Goal: Information Seeking & Learning: Learn about a topic

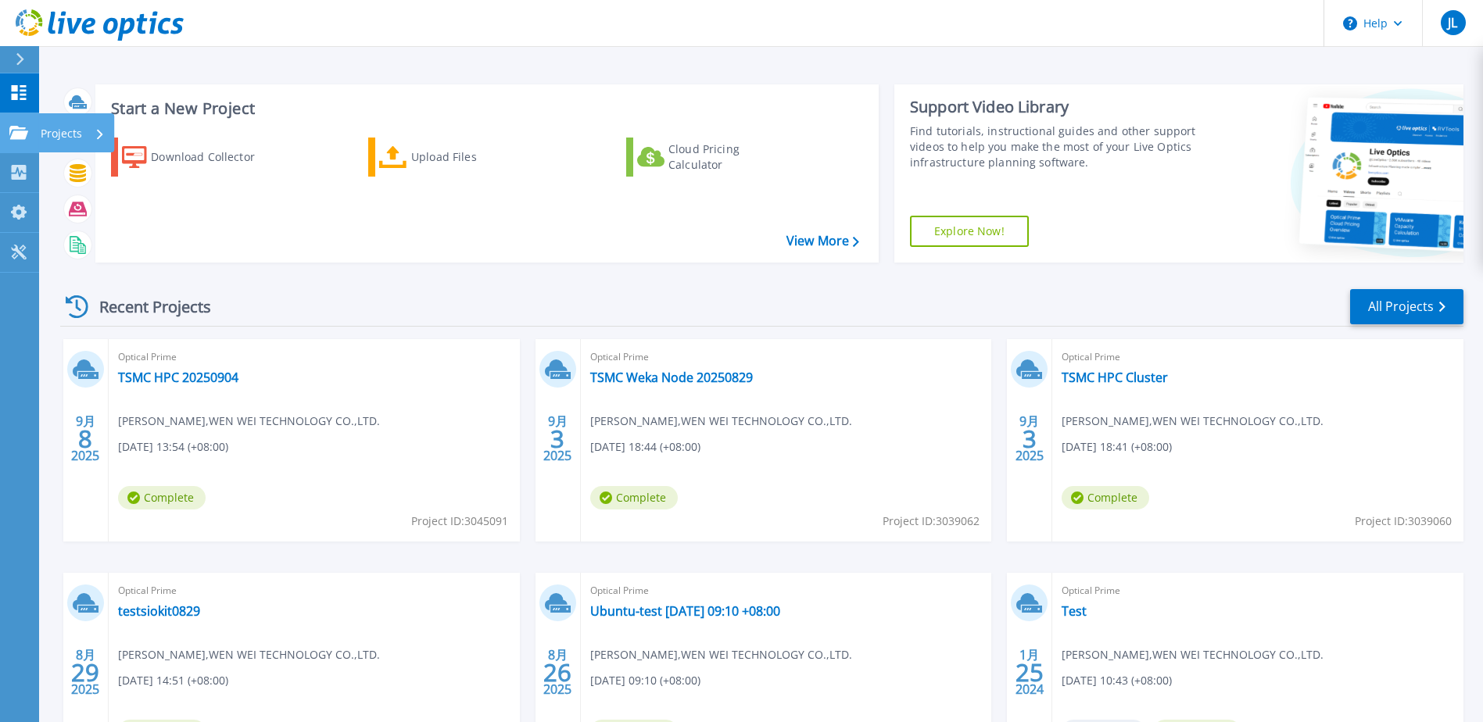
click at [41, 134] on p "Projects" at bounding box center [61, 133] width 41 height 41
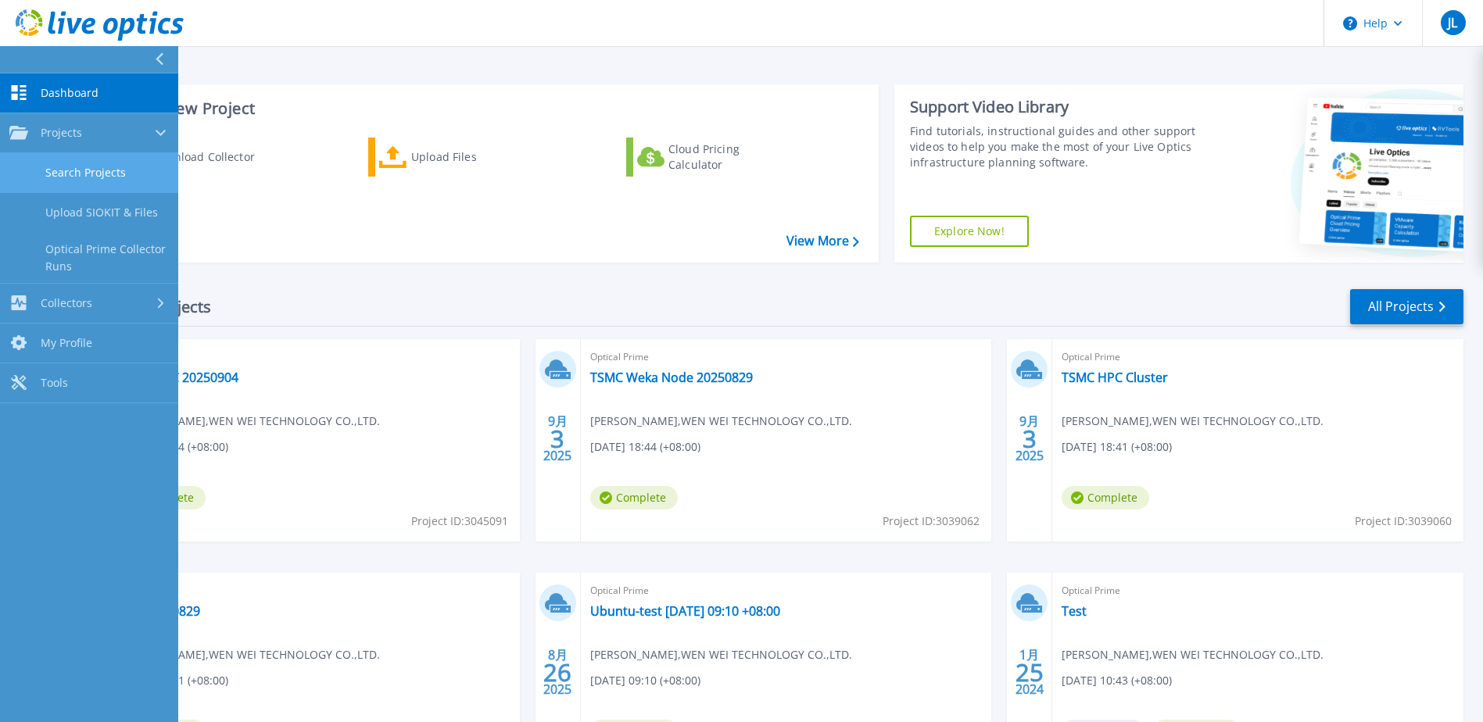
click at [96, 179] on link "Search Projects" at bounding box center [89, 173] width 178 height 40
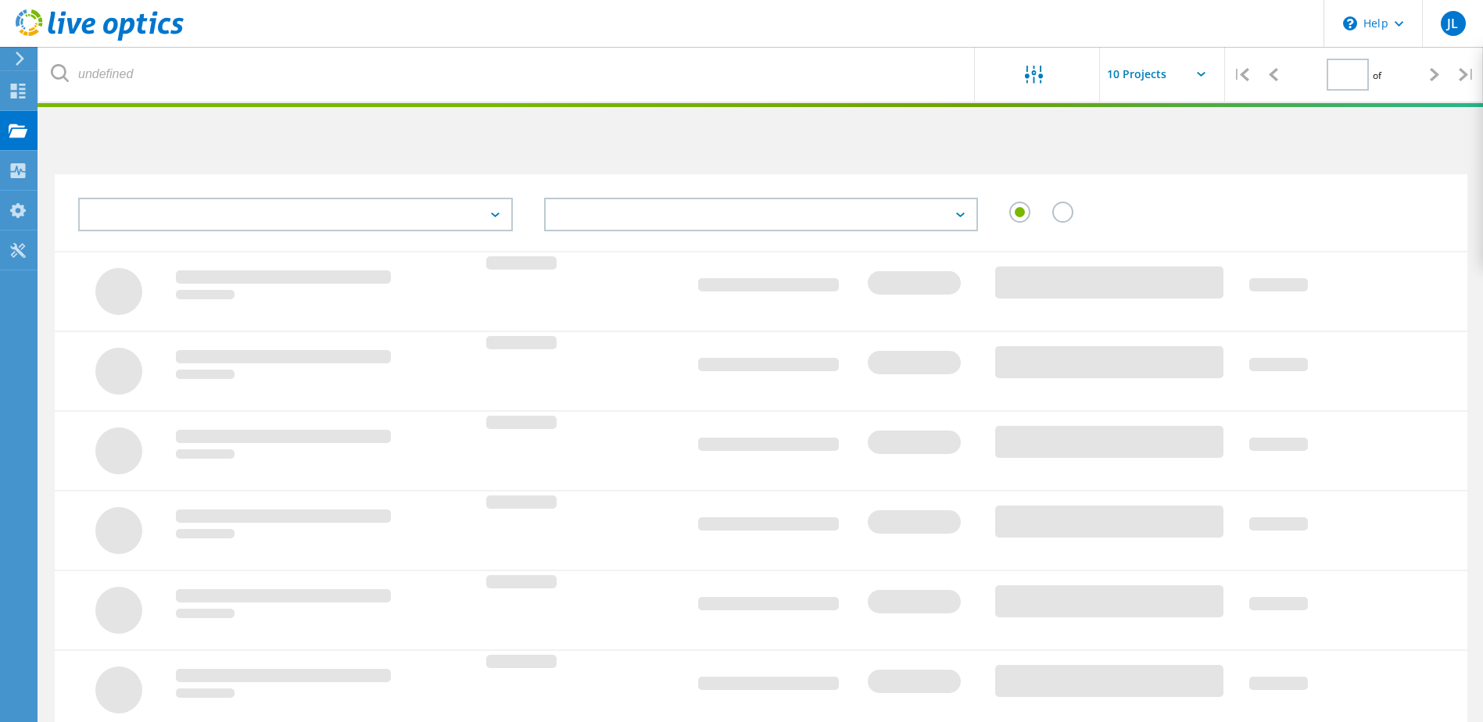
type input "1"
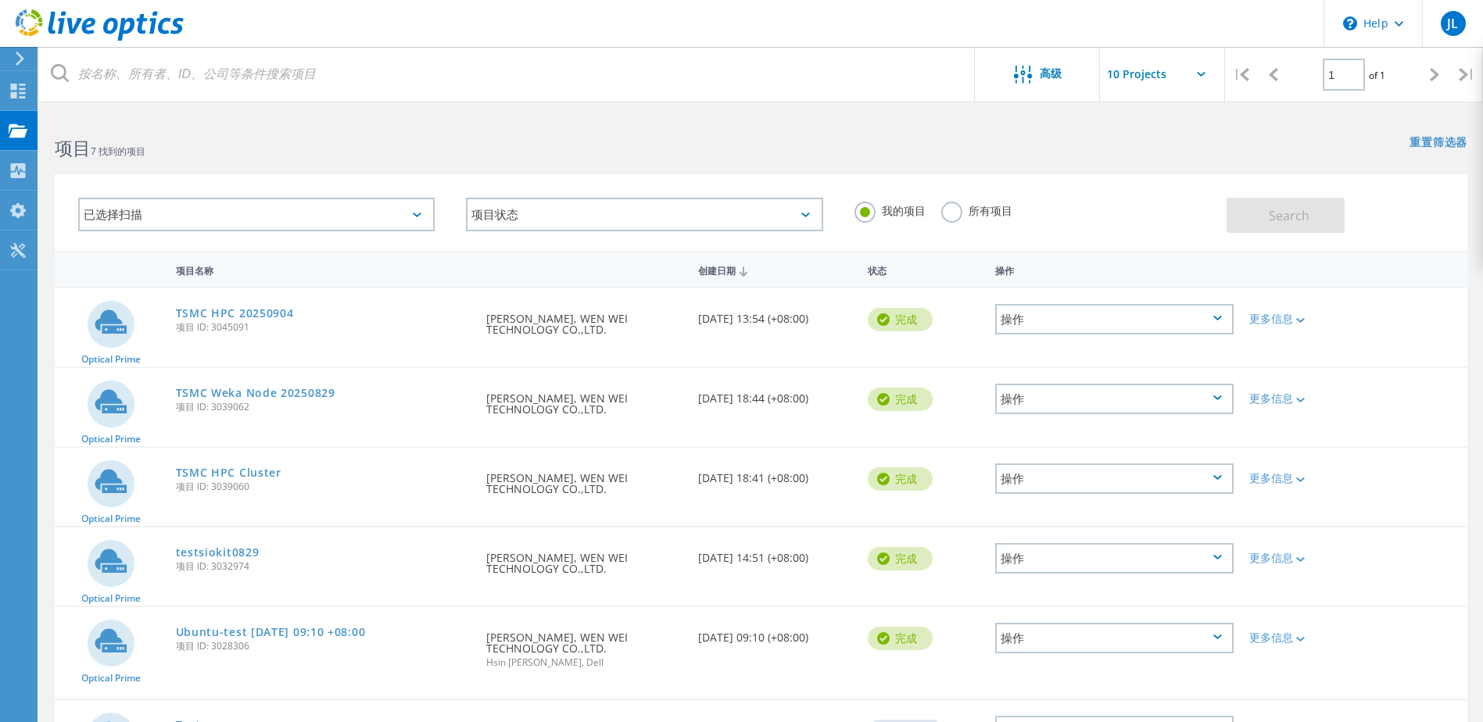
click at [665, 112] on html "\n Help Explore Helpful Articles Contact Support JL 最终用户 Jake Lo jake.lo@wwtech…" at bounding box center [741, 460] width 1483 height 921
click at [138, 136] on h2 "项目 7 找到的项目" at bounding box center [400, 148] width 690 height 26
click at [27, 130] on use at bounding box center [18, 130] width 19 height 13
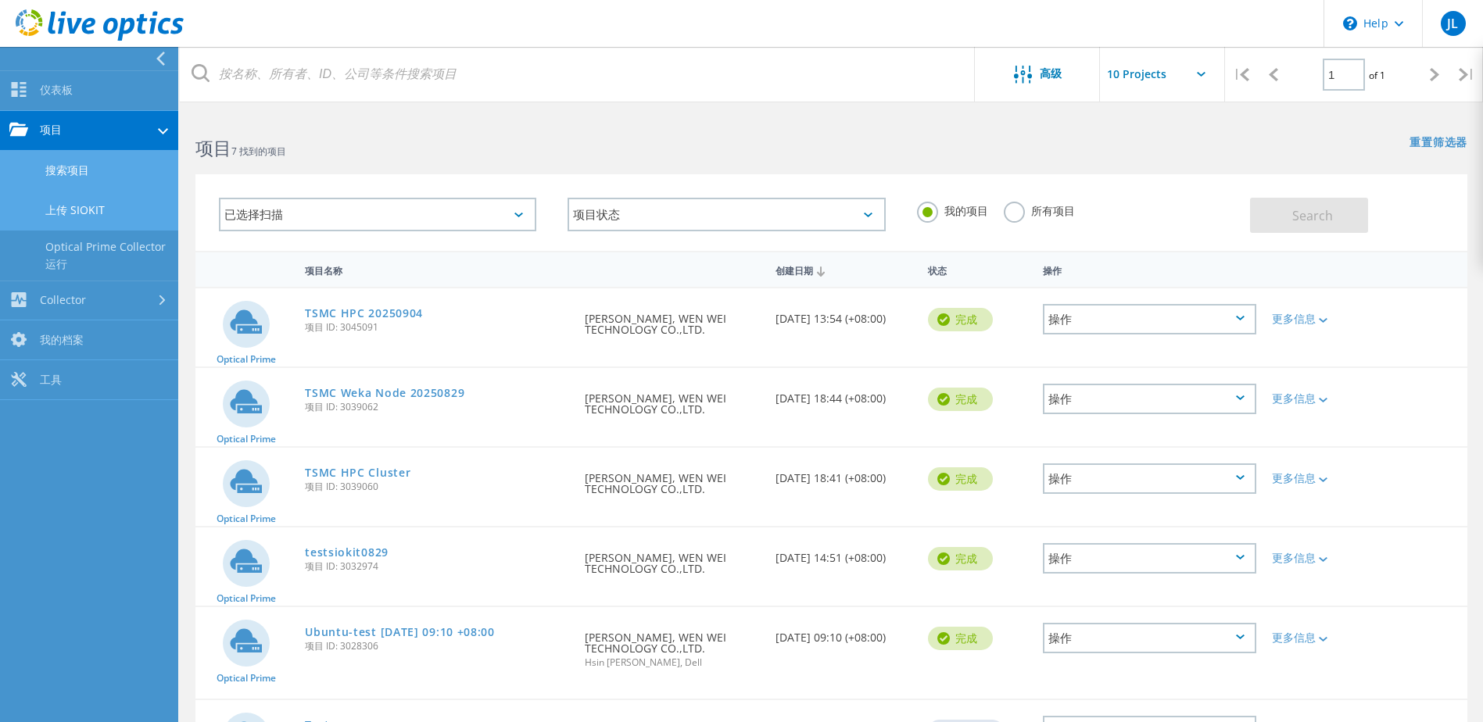
click at [84, 210] on link "上传 SIOKIT" at bounding box center [89, 211] width 178 height 40
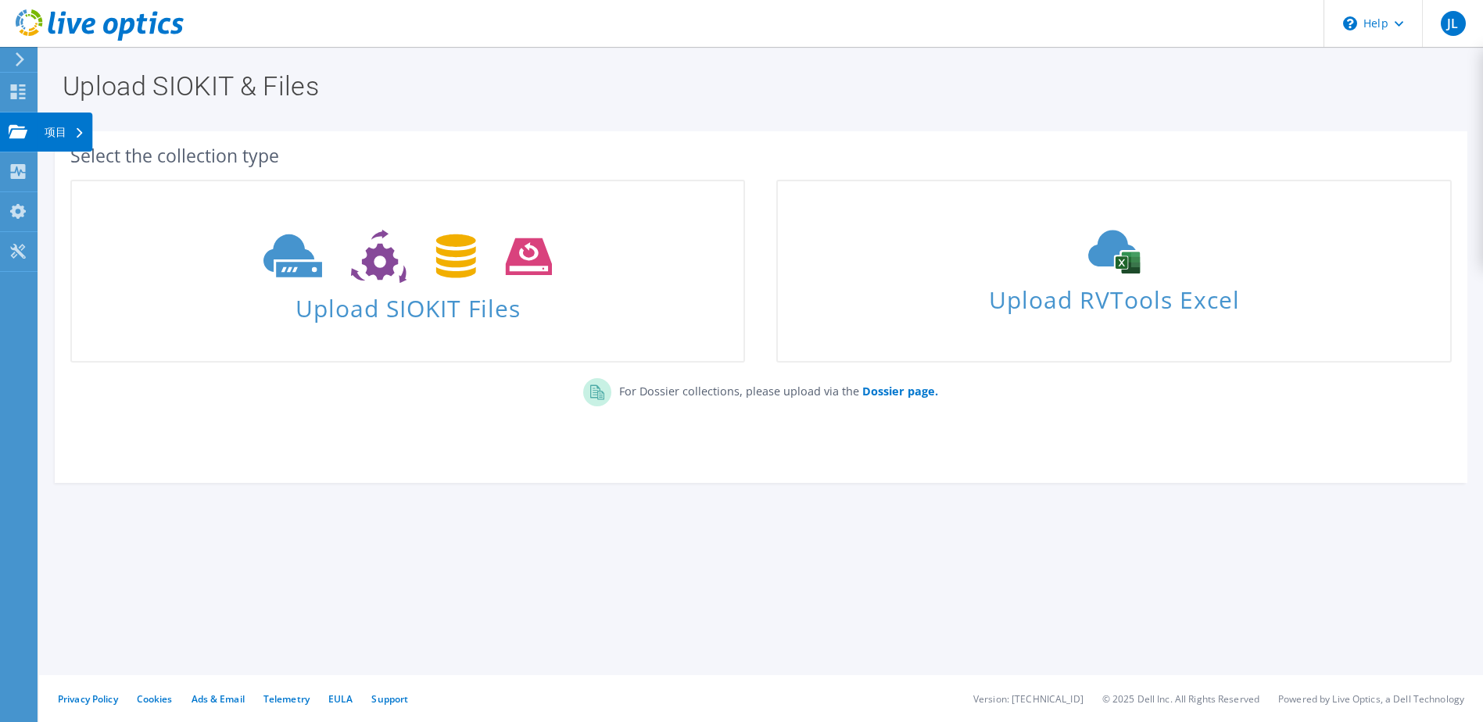
click at [21, 126] on icon at bounding box center [18, 131] width 19 height 15
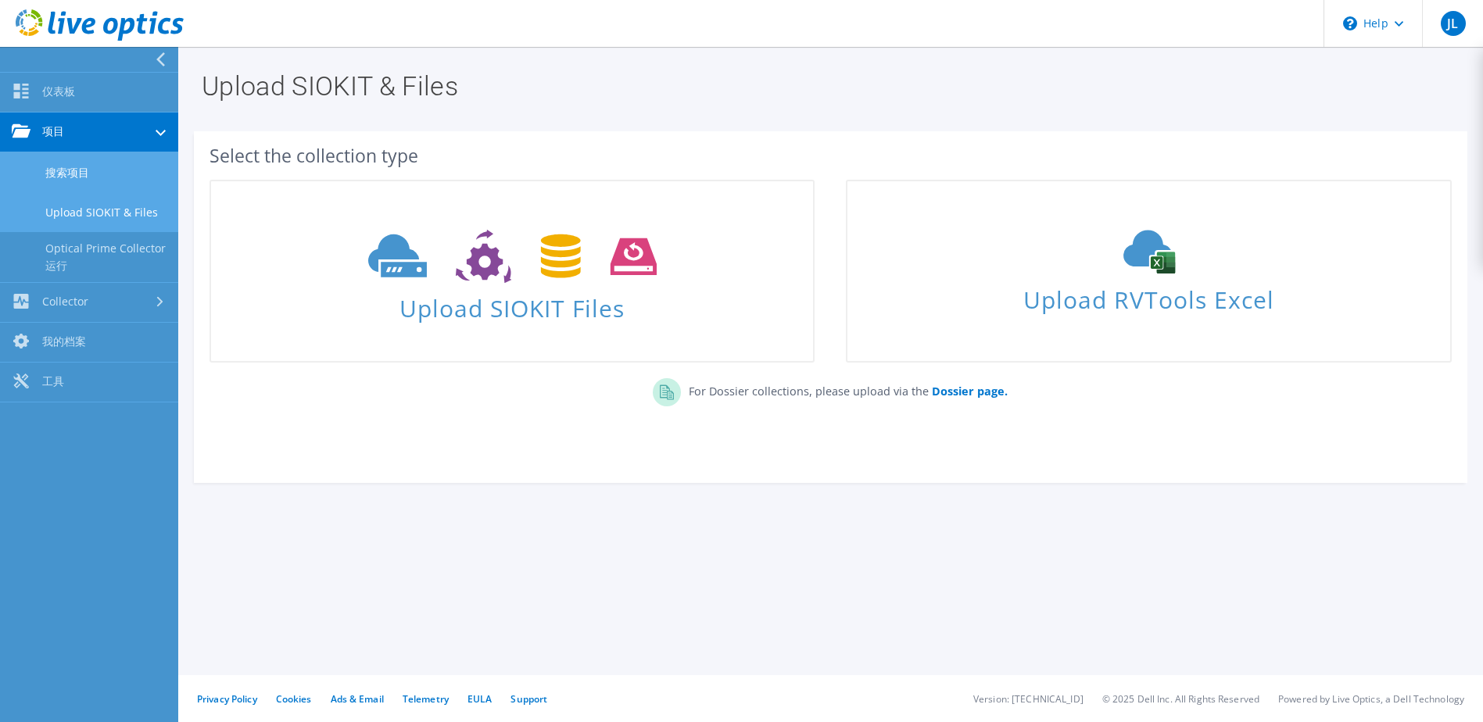
click at [63, 171] on link "搜索项目" at bounding box center [89, 172] width 178 height 40
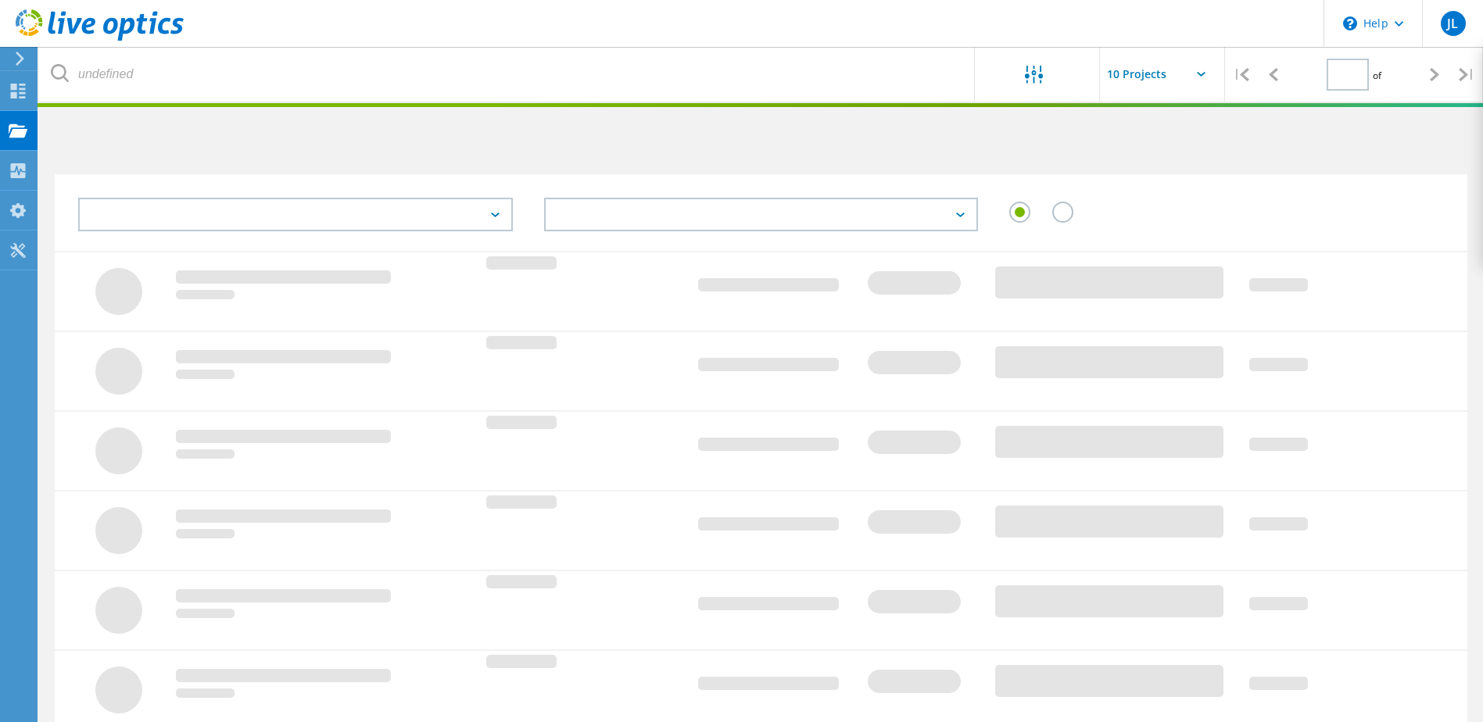
type input "1"
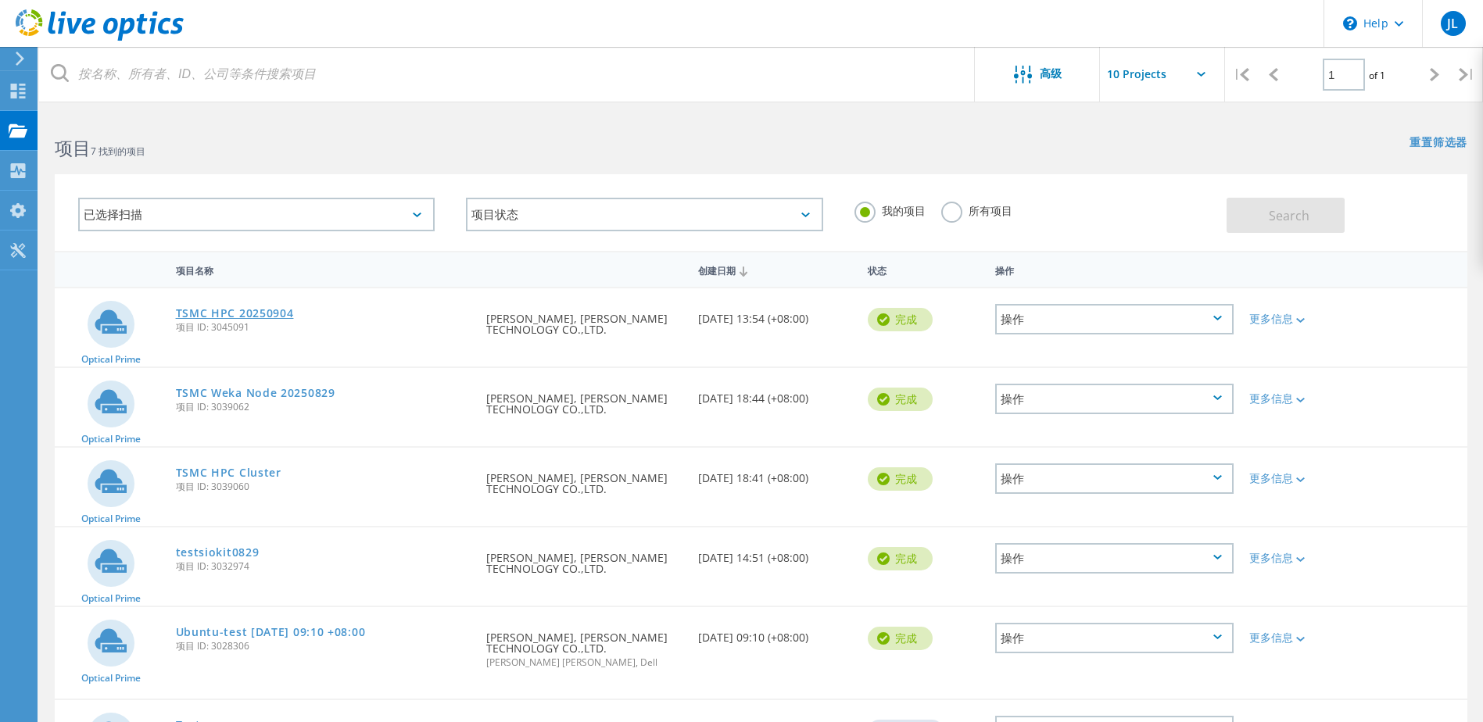
click at [258, 316] on link "TSMC HPC 20250904" at bounding box center [235, 313] width 118 height 11
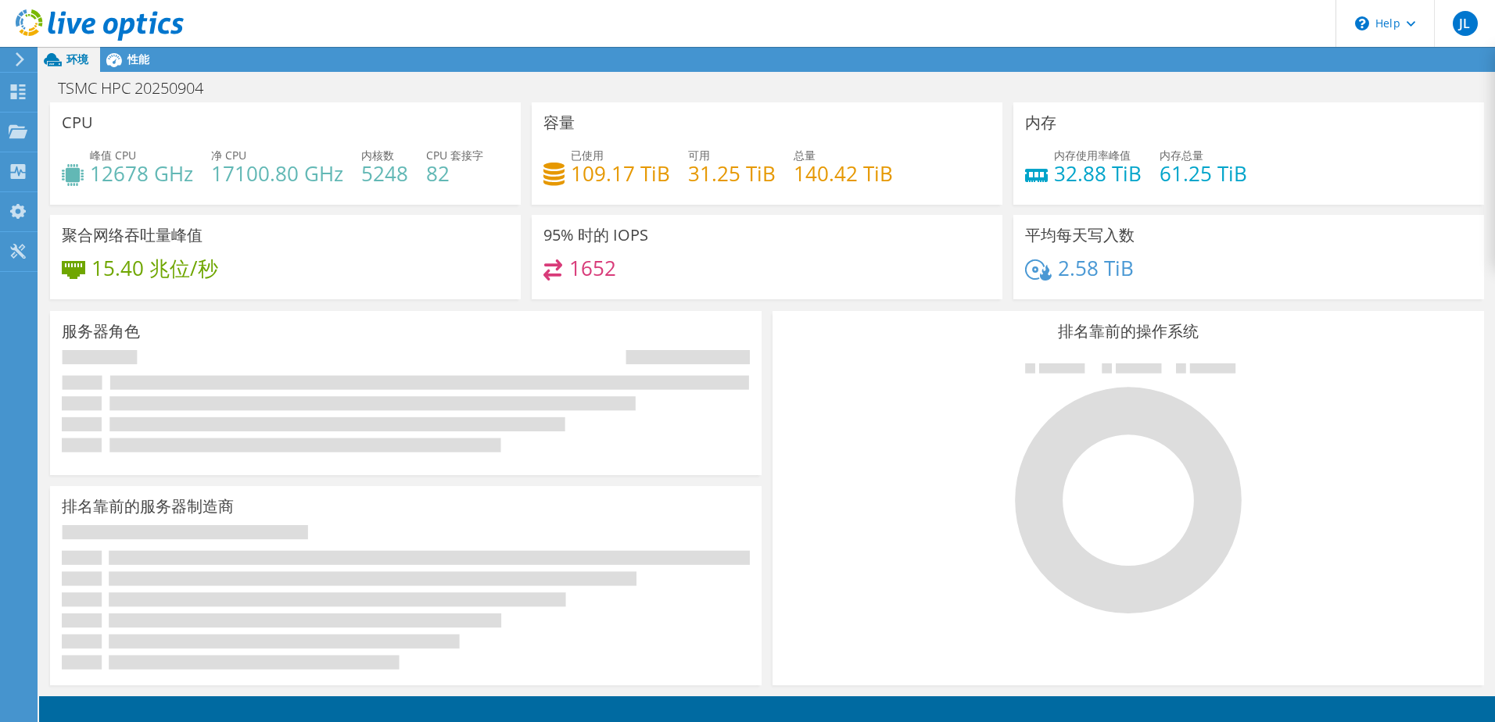
click at [127, 49] on div at bounding box center [92, 26] width 184 height 52
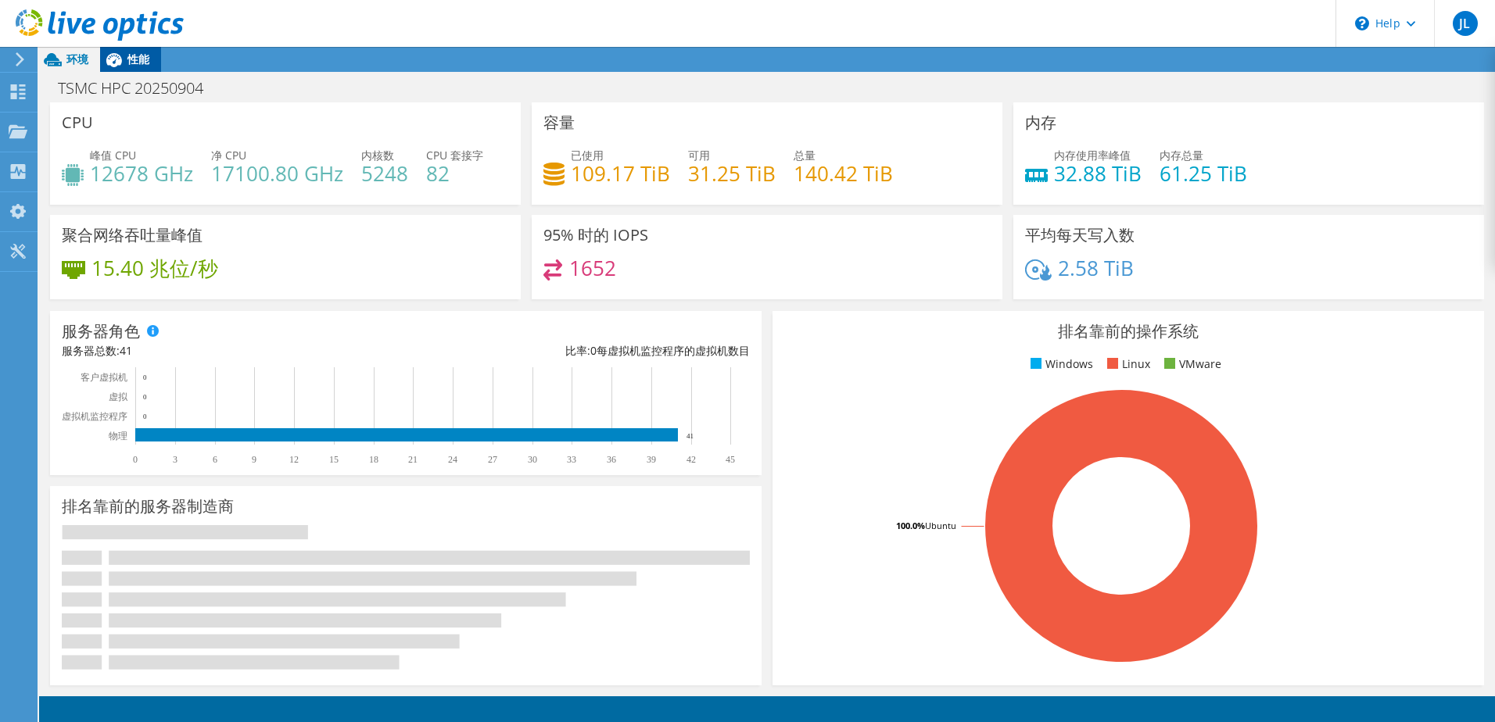
click at [139, 57] on span "性能" at bounding box center [138, 59] width 22 height 15
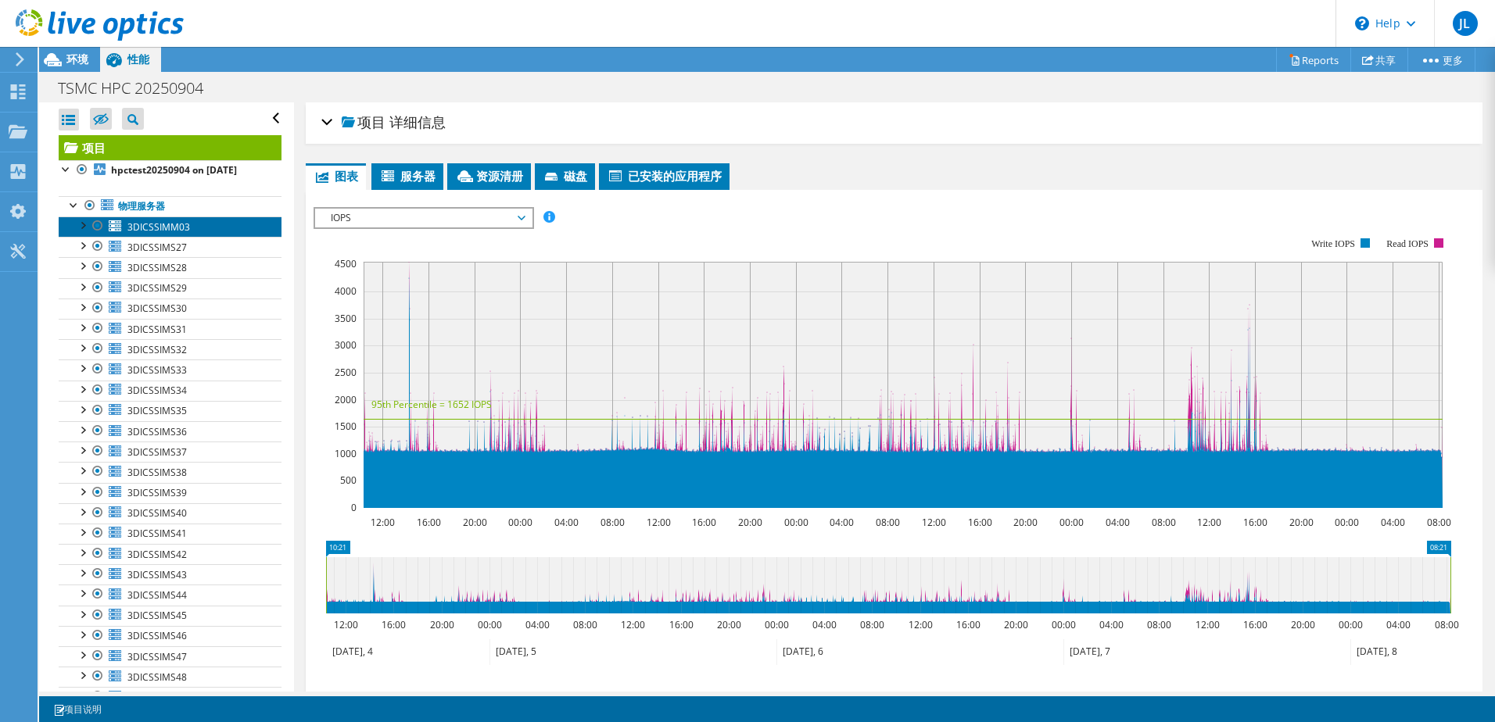
click at [173, 230] on span "3DICSSIMM03" at bounding box center [158, 226] width 63 height 13
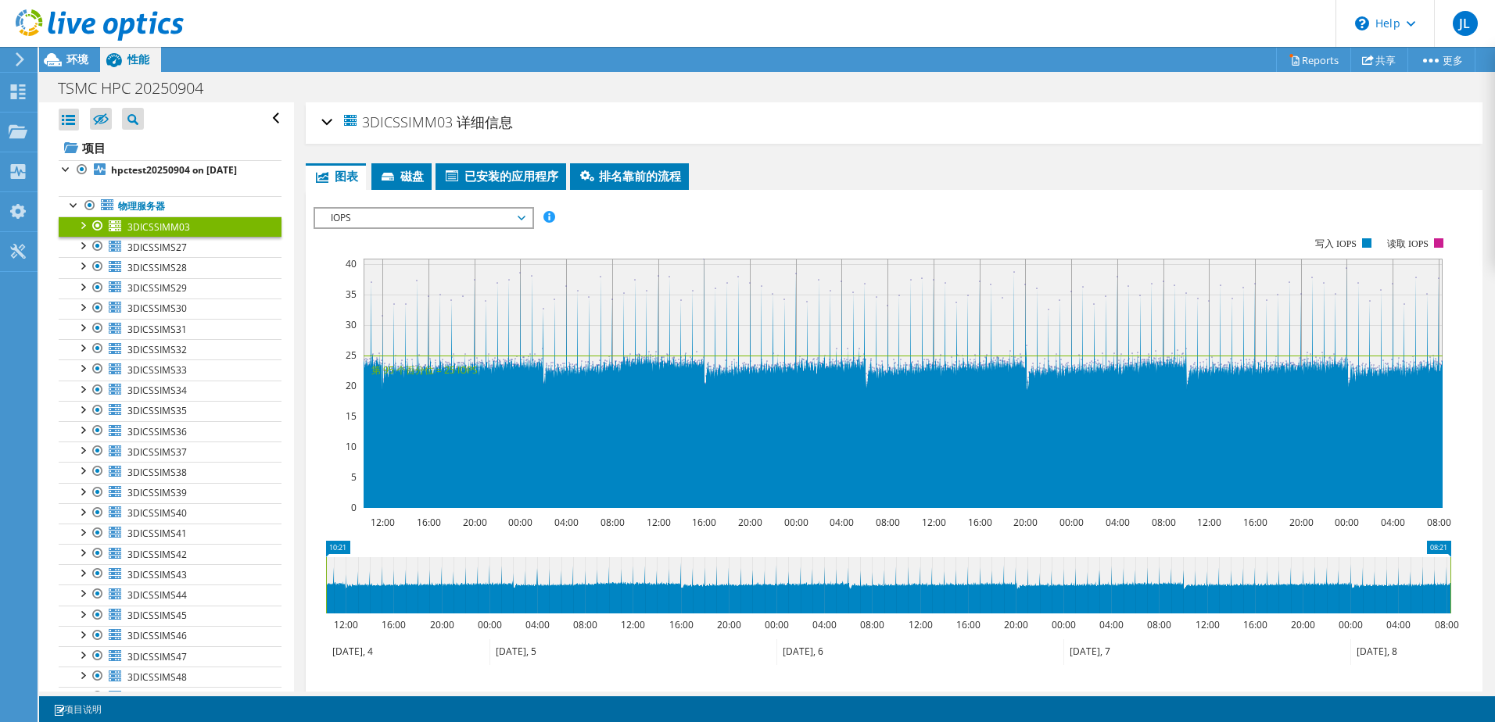
click at [427, 218] on span "IOPS" at bounding box center [423, 218] width 201 height 19
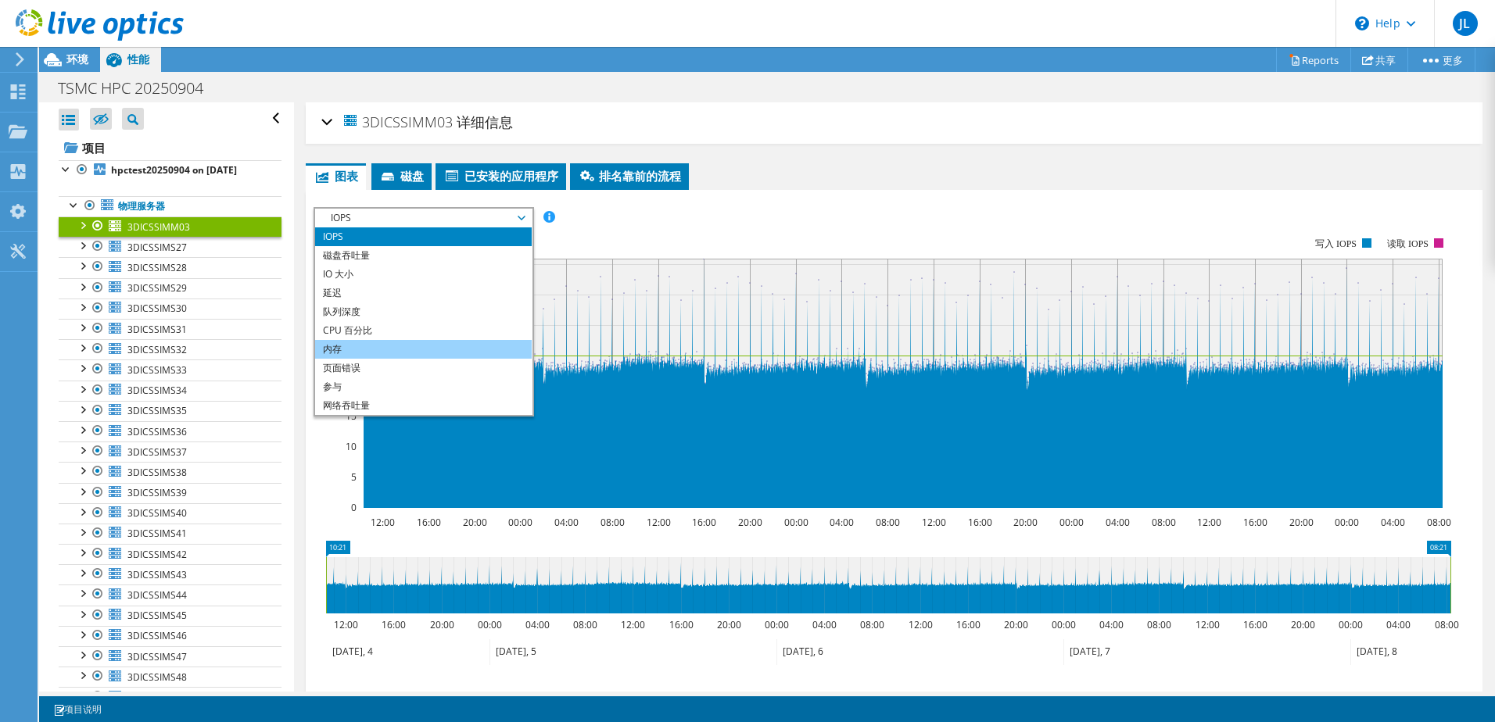
click at [392, 349] on li "内存" at bounding box center [423, 349] width 217 height 19
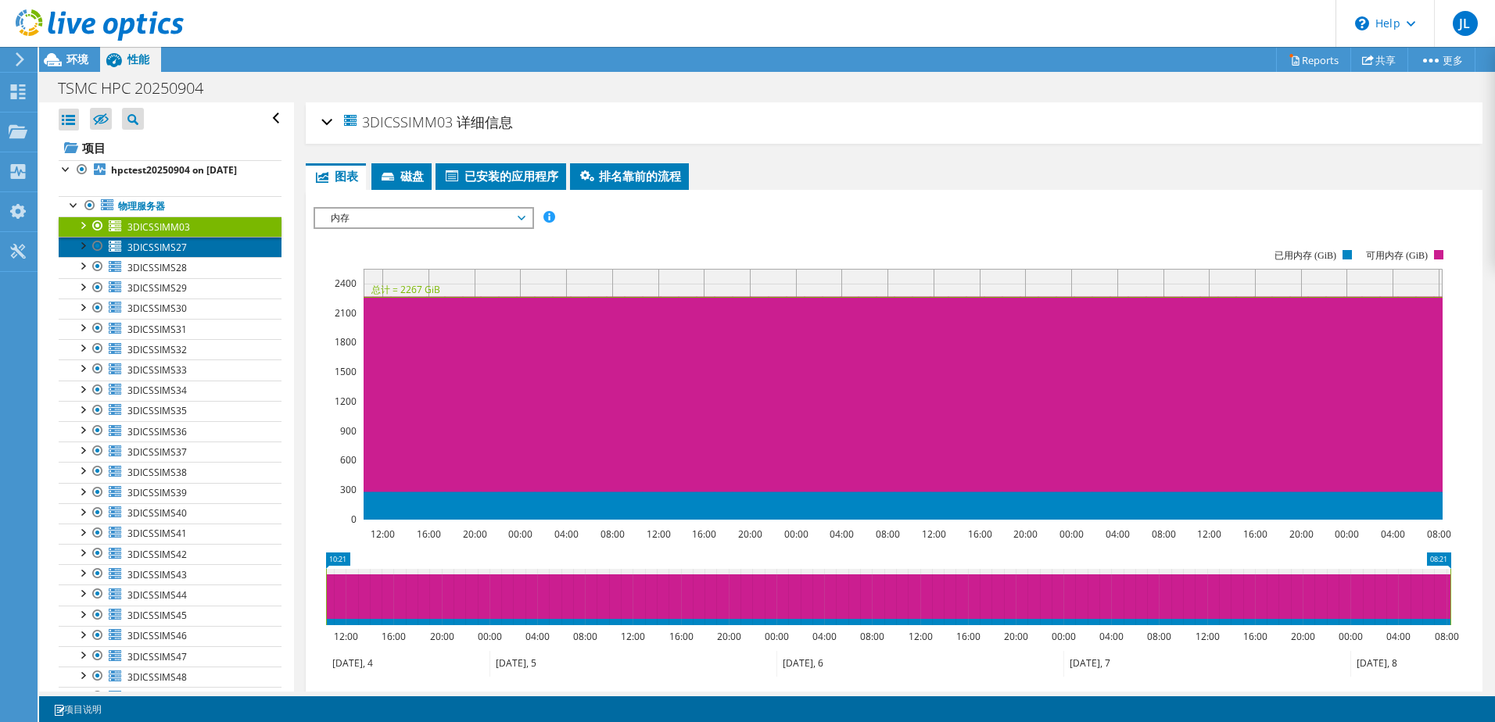
click at [175, 251] on span "3DICSSIMS27" at bounding box center [156, 247] width 59 height 13
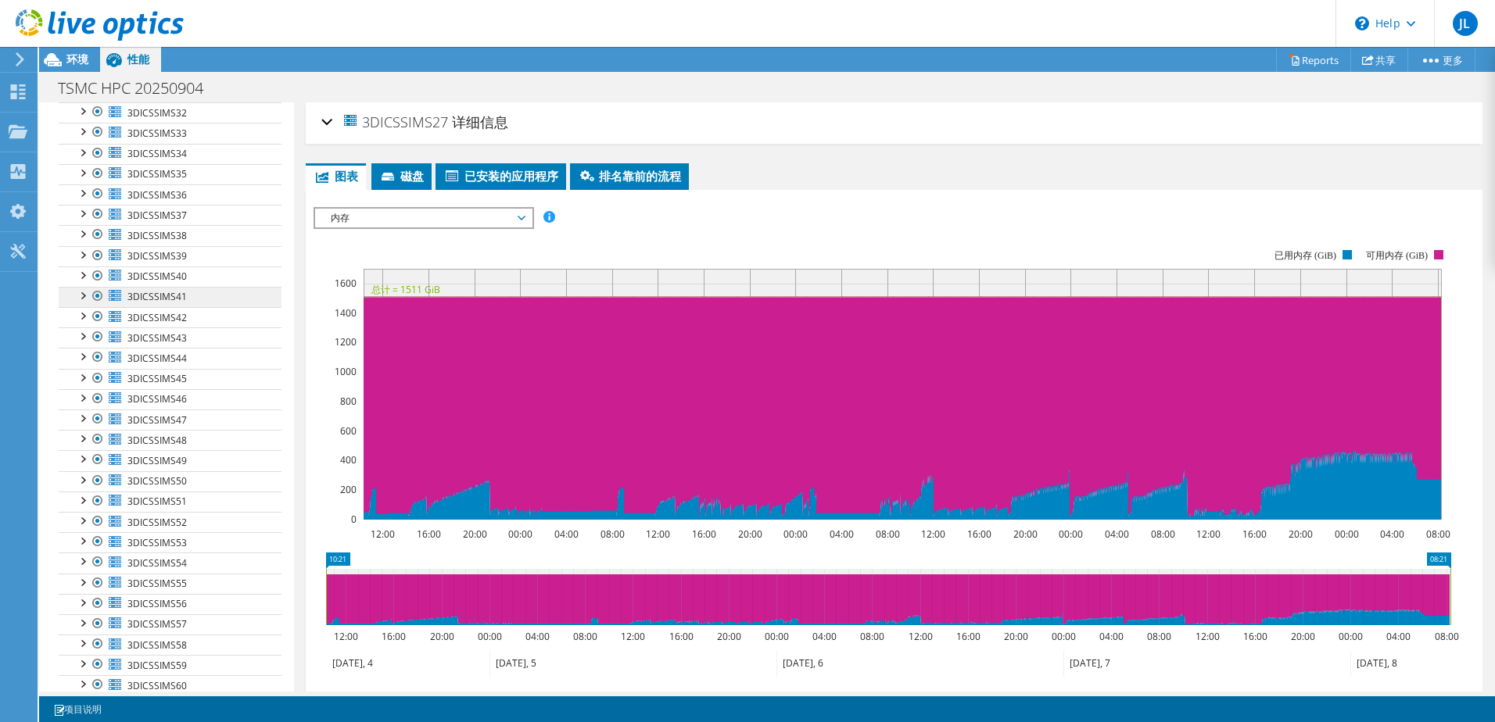
scroll to position [235, 0]
click at [196, 424] on link "3DICSSIMS47" at bounding box center [170, 422] width 223 height 20
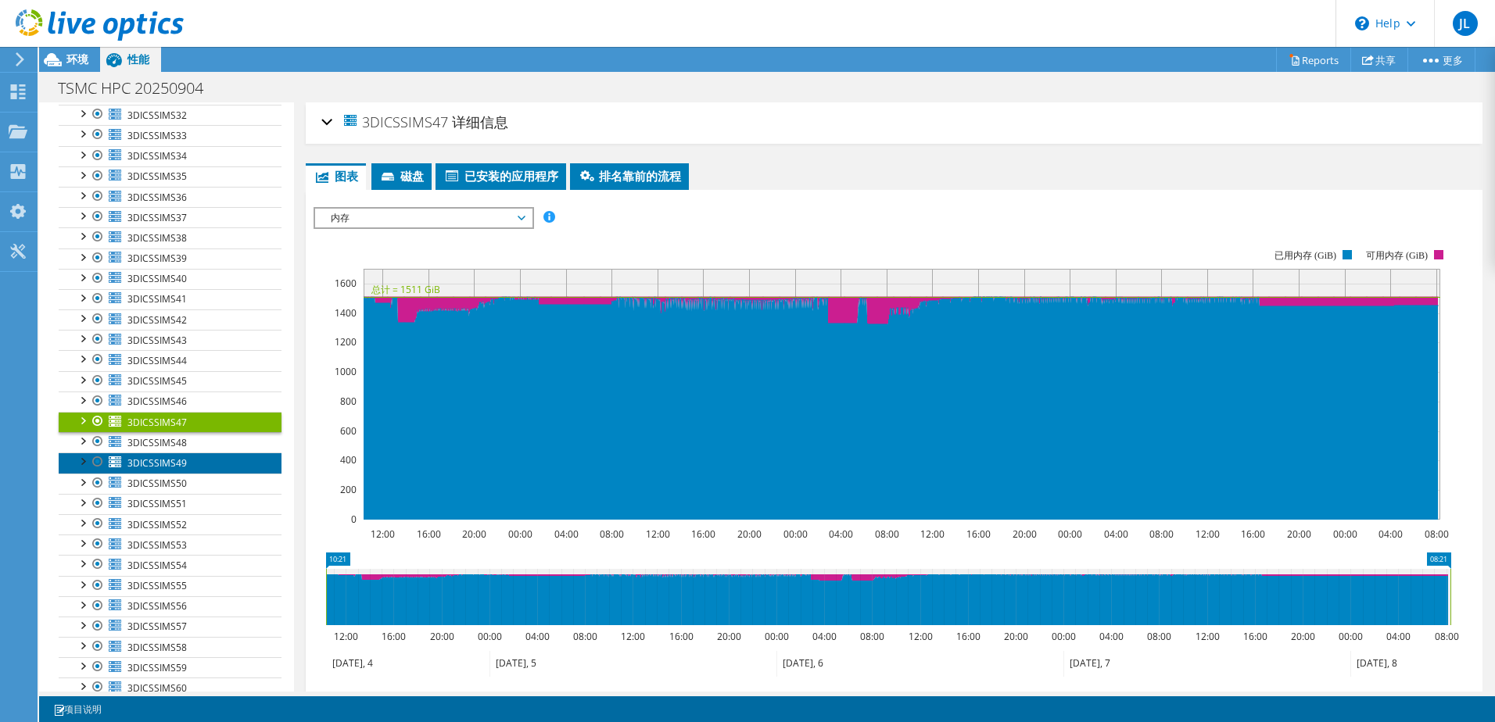
click at [165, 464] on span "3DICSSIMS49" at bounding box center [156, 463] width 59 height 13
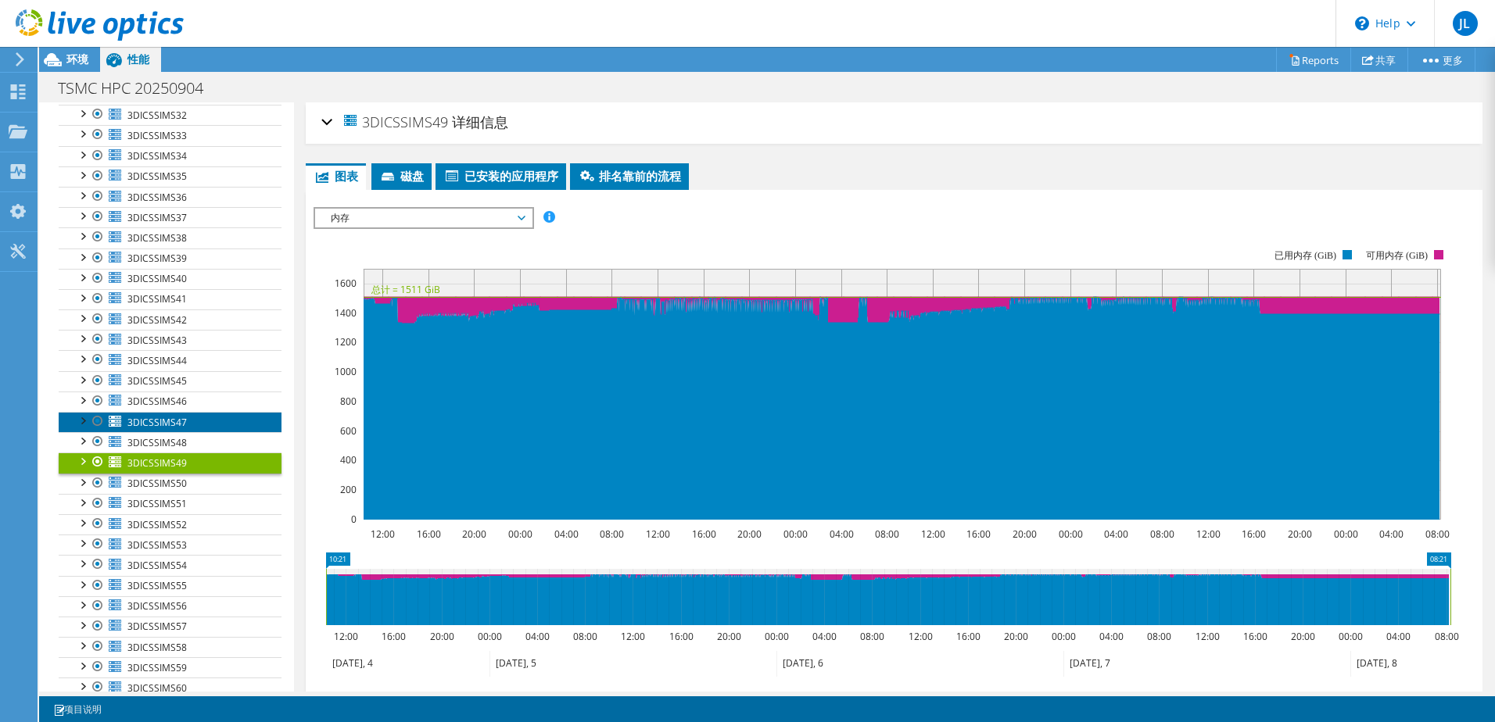
click at [171, 426] on span "3DICSSIMS47" at bounding box center [156, 422] width 59 height 13
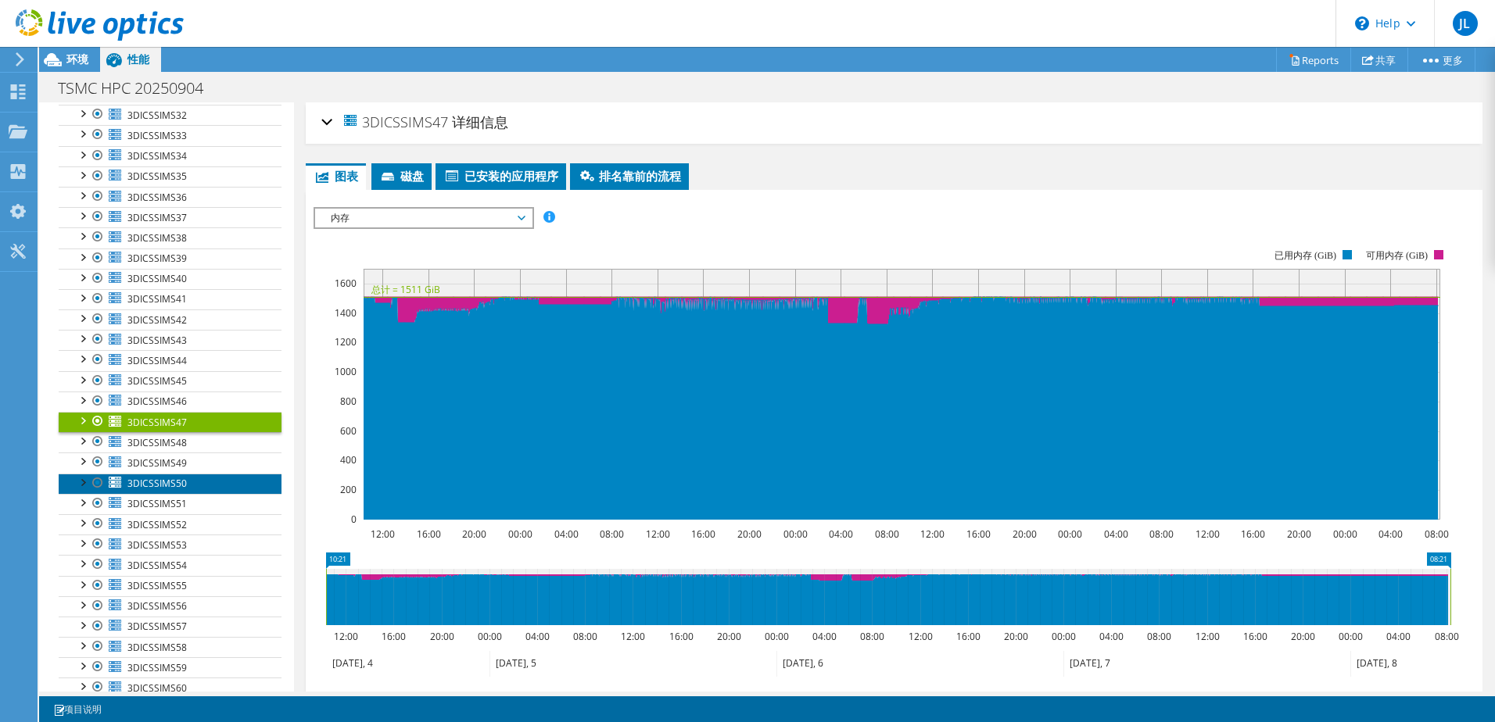
click at [189, 486] on link "3DICSSIMS50" at bounding box center [170, 484] width 223 height 20
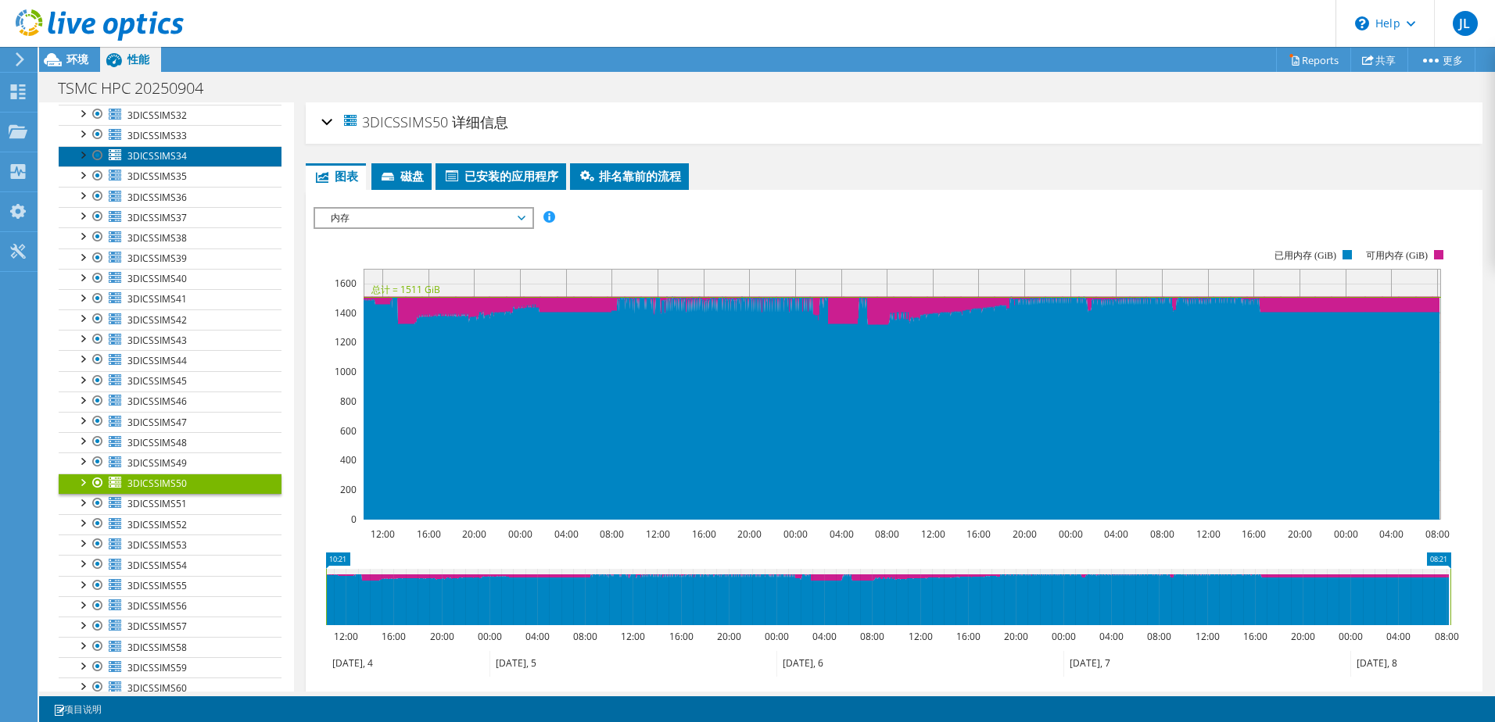
click at [166, 164] on link "3DICSSIMS34" at bounding box center [170, 156] width 223 height 20
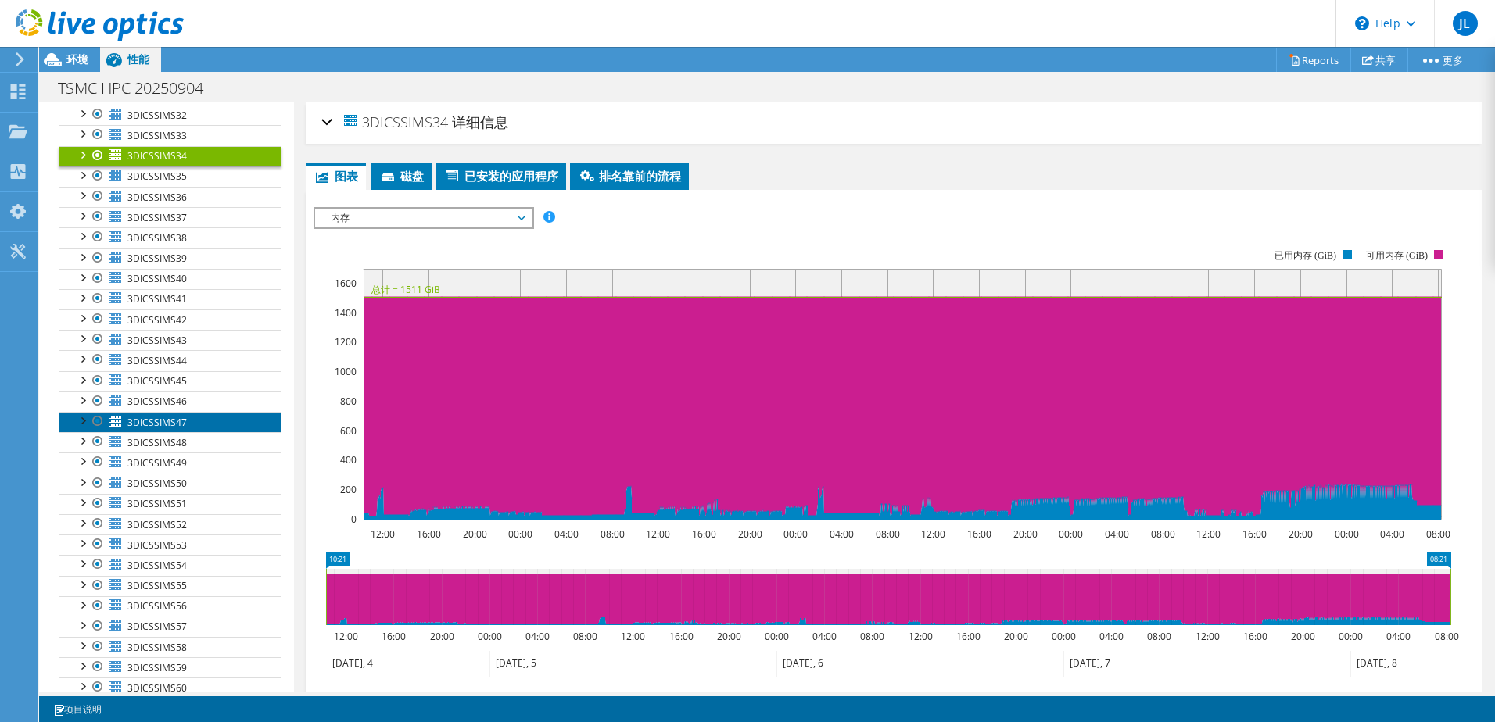
click at [190, 417] on link "3DICSSIMS47" at bounding box center [170, 422] width 223 height 20
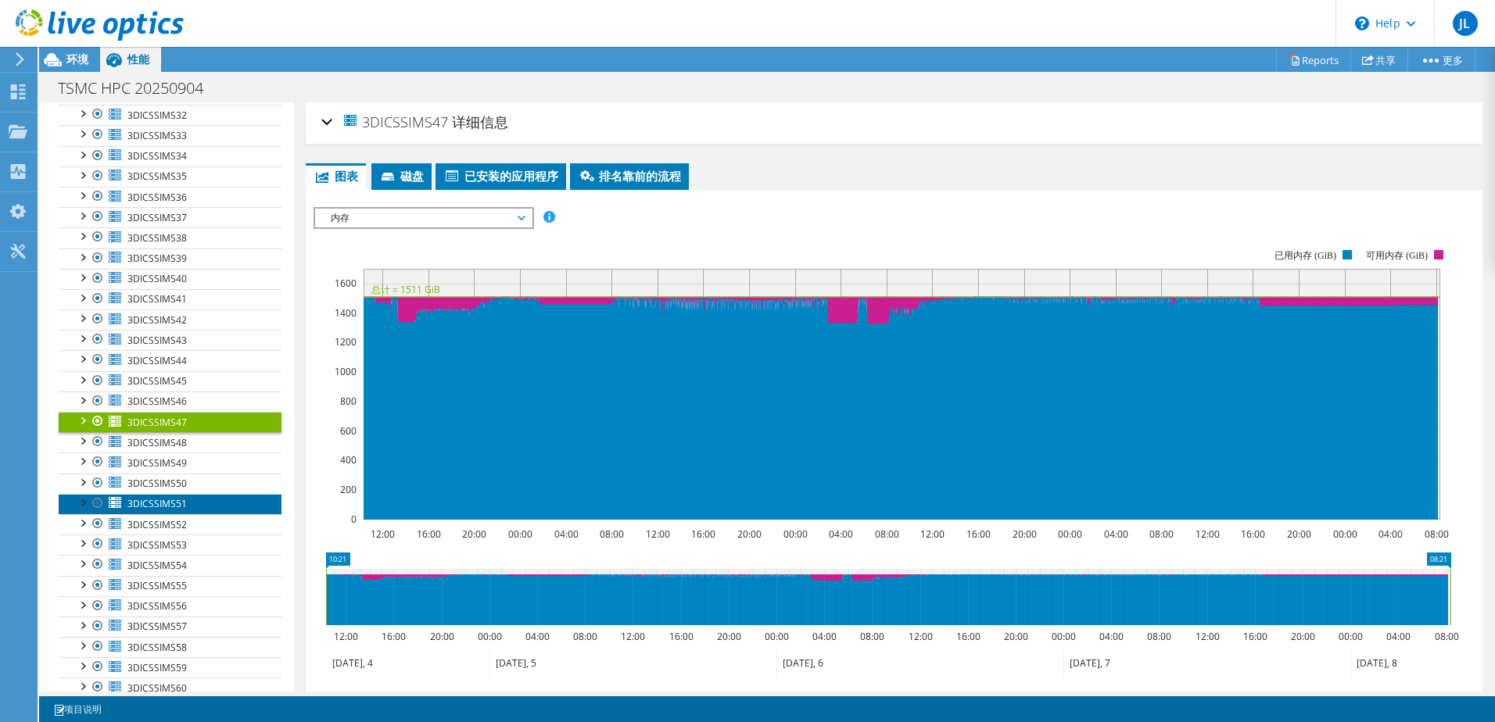
click at [185, 494] on link "3DICSSIMS51" at bounding box center [170, 504] width 223 height 20
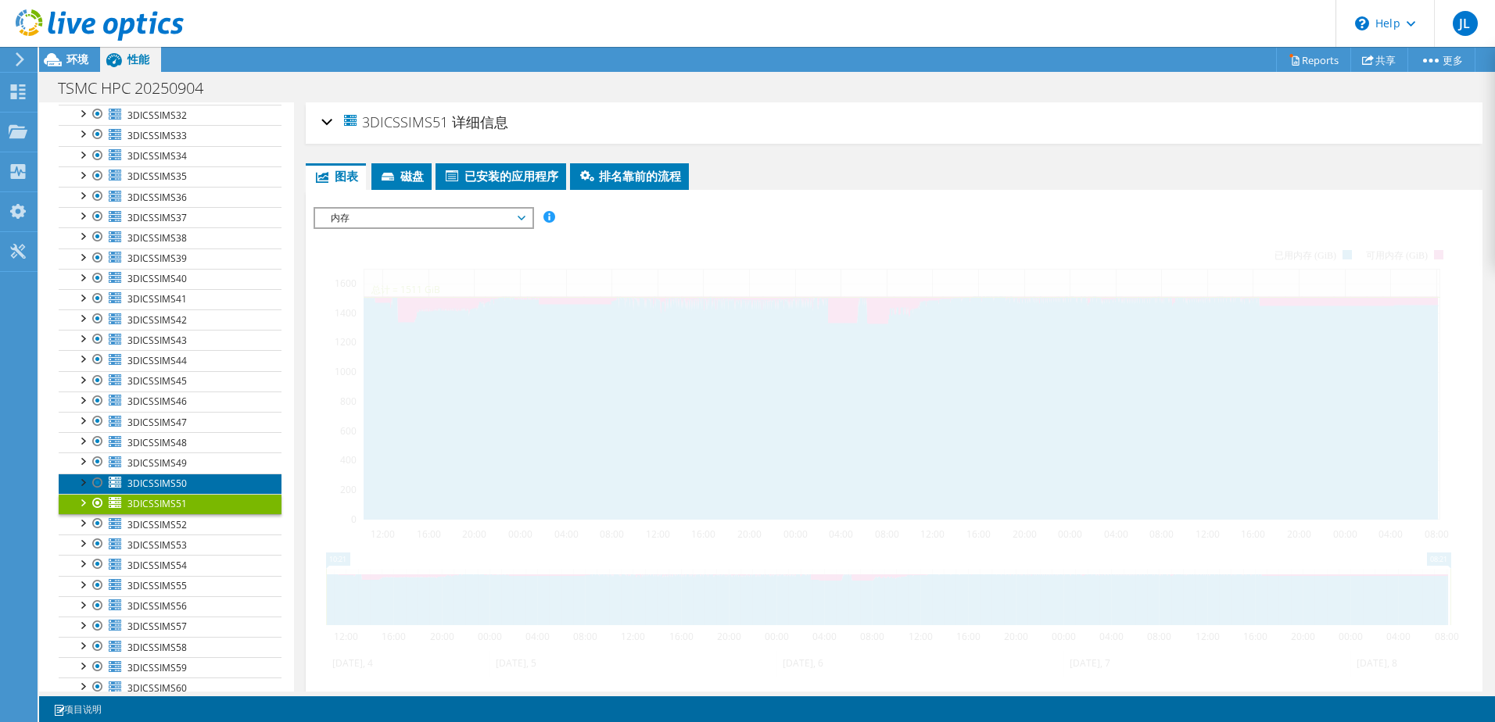
click at [188, 485] on link "3DICSSIMS50" at bounding box center [170, 484] width 223 height 20
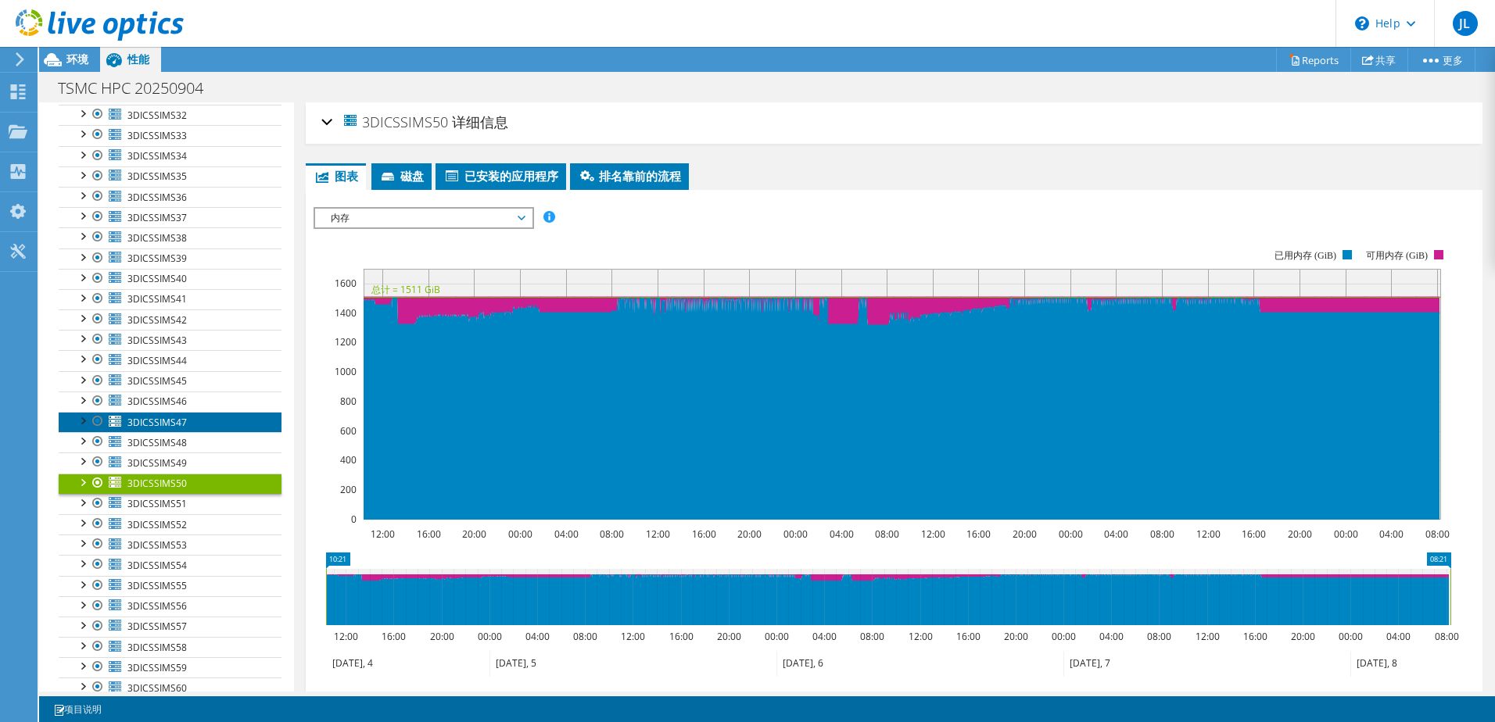
click at [173, 427] on span "3DICSSIMS47" at bounding box center [156, 422] width 59 height 13
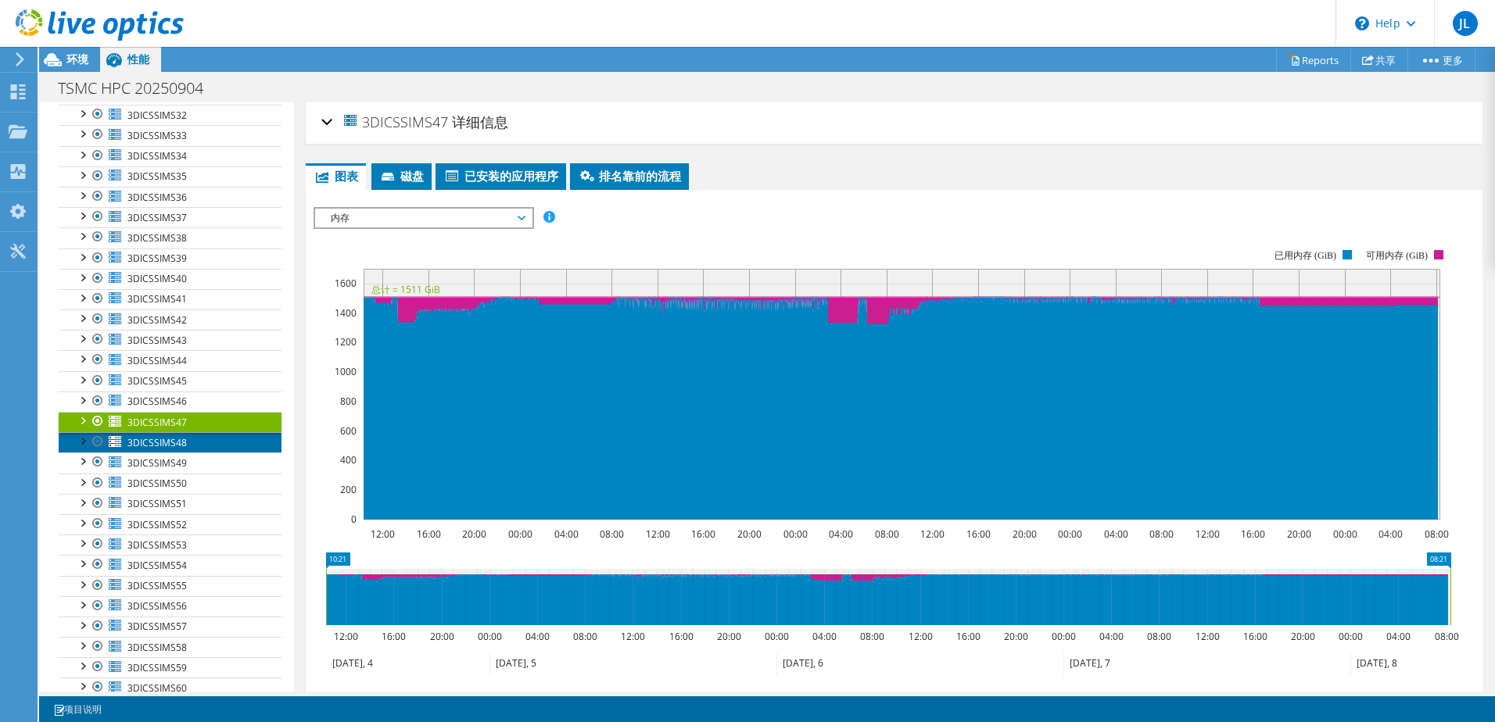
click at [220, 444] on link "3DICSSIMS48" at bounding box center [170, 442] width 223 height 20
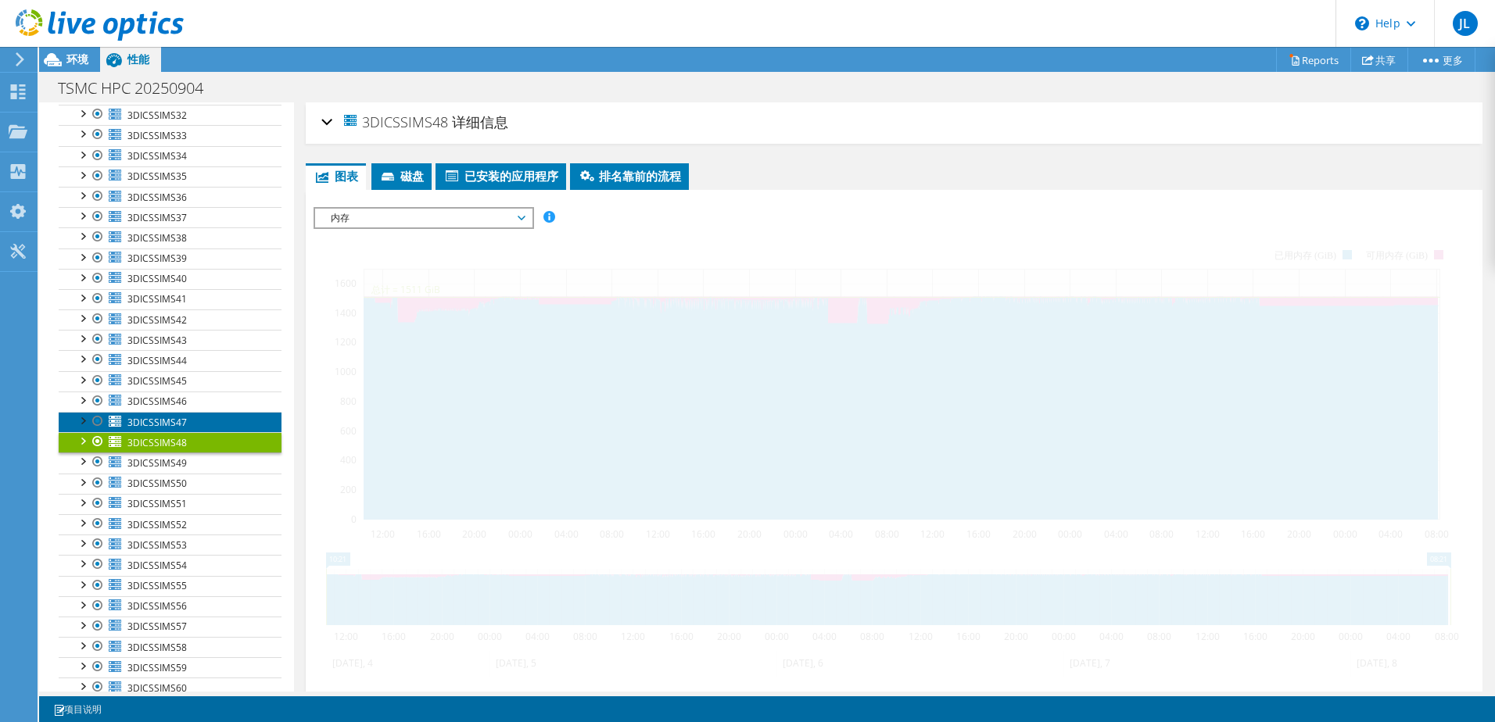
click at [209, 421] on link "3DICSSIMS47" at bounding box center [170, 422] width 223 height 20
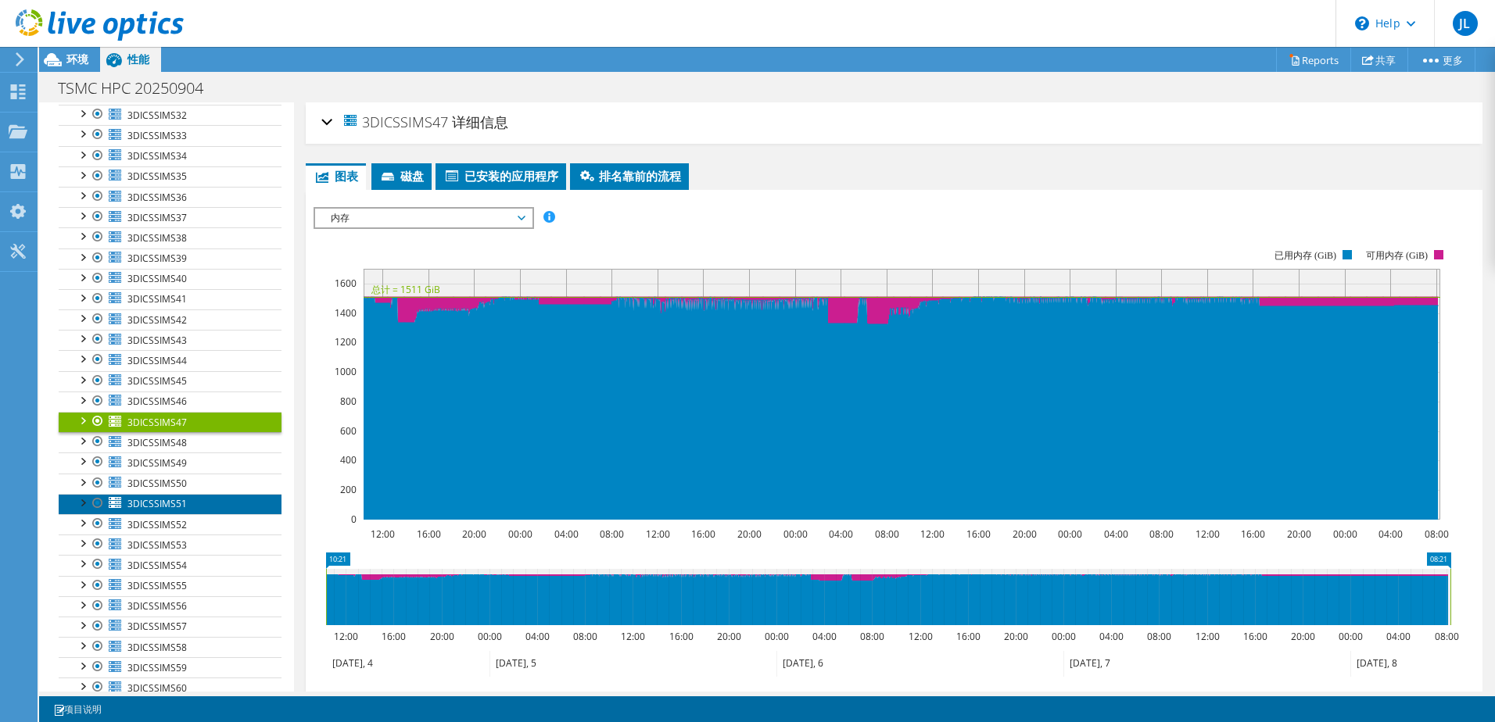
click at [196, 500] on link "3DICSSIMS51" at bounding box center [170, 504] width 223 height 20
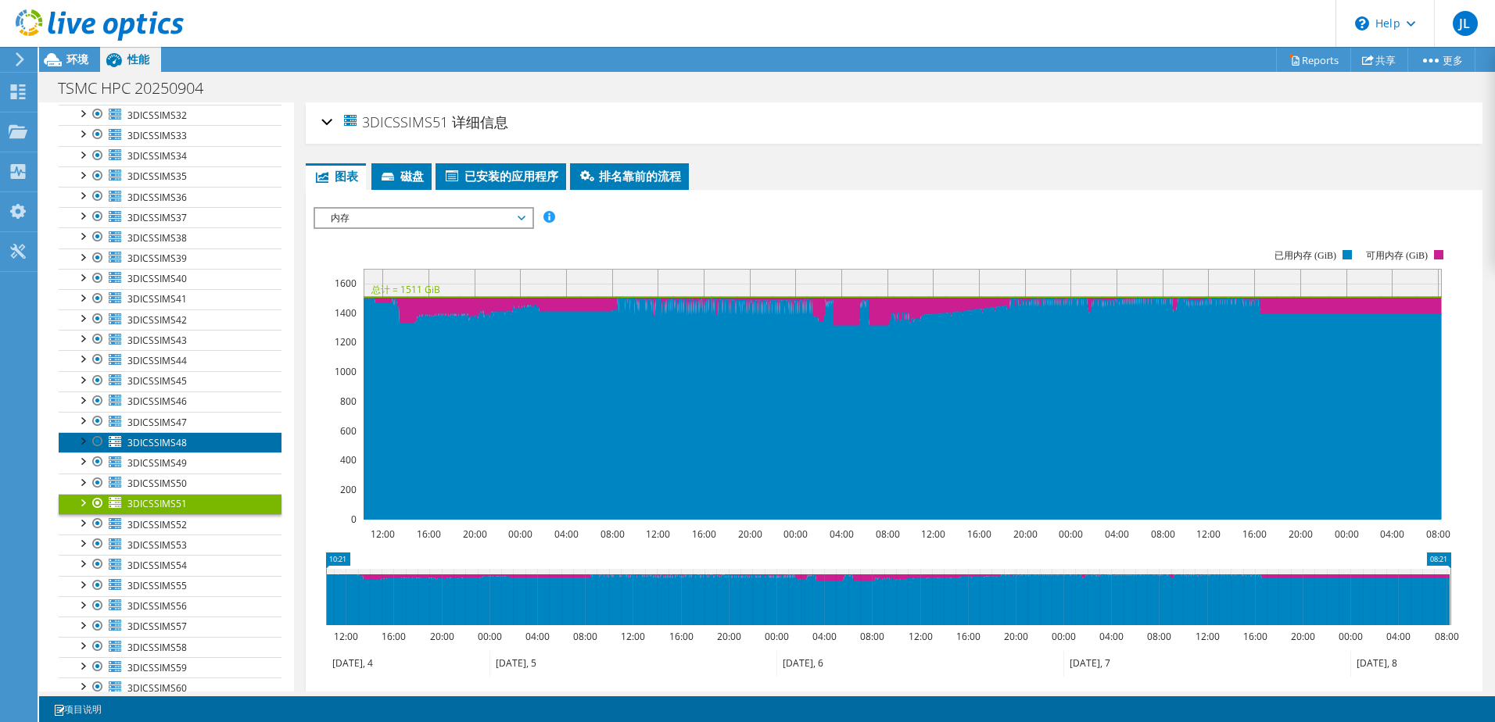
click at [187, 446] on link "3DICSSIMS48" at bounding box center [170, 442] width 223 height 20
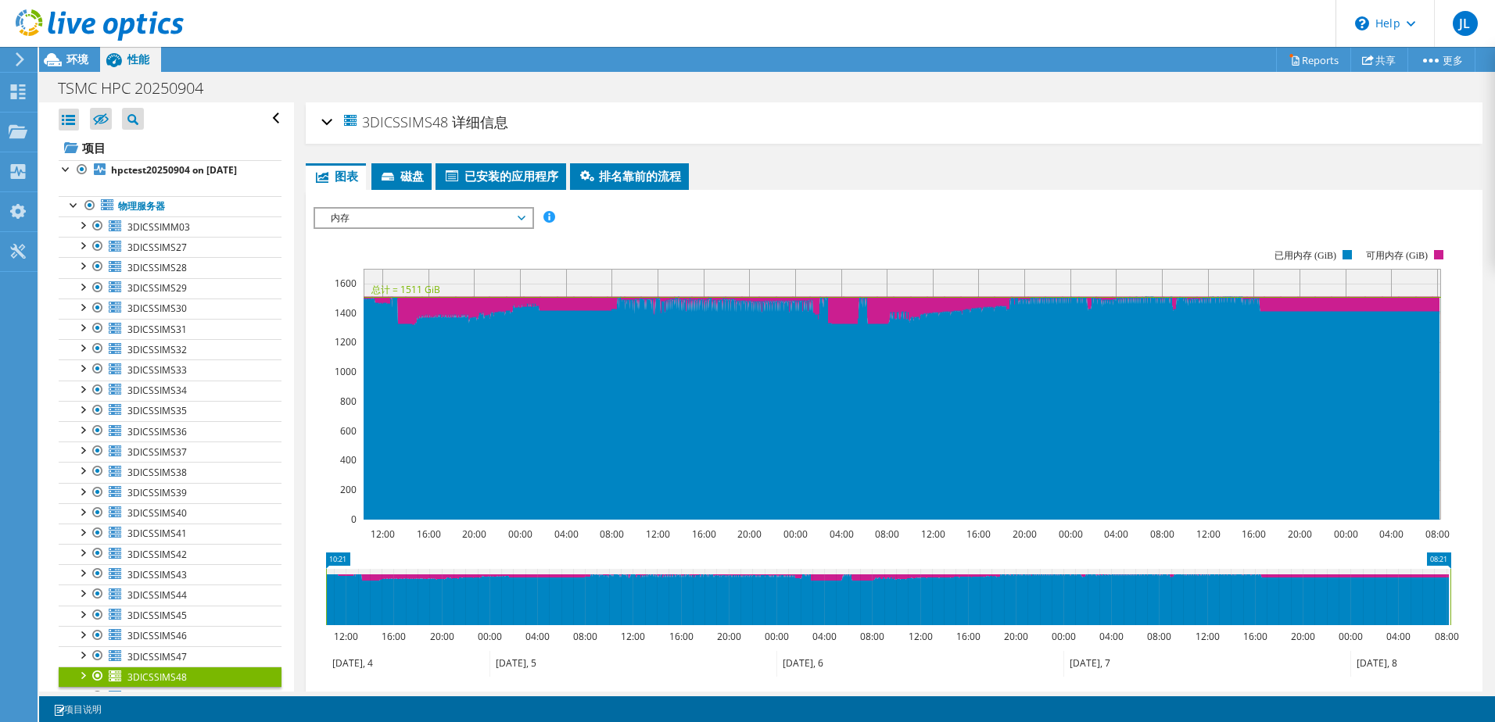
scroll to position [235, 0]
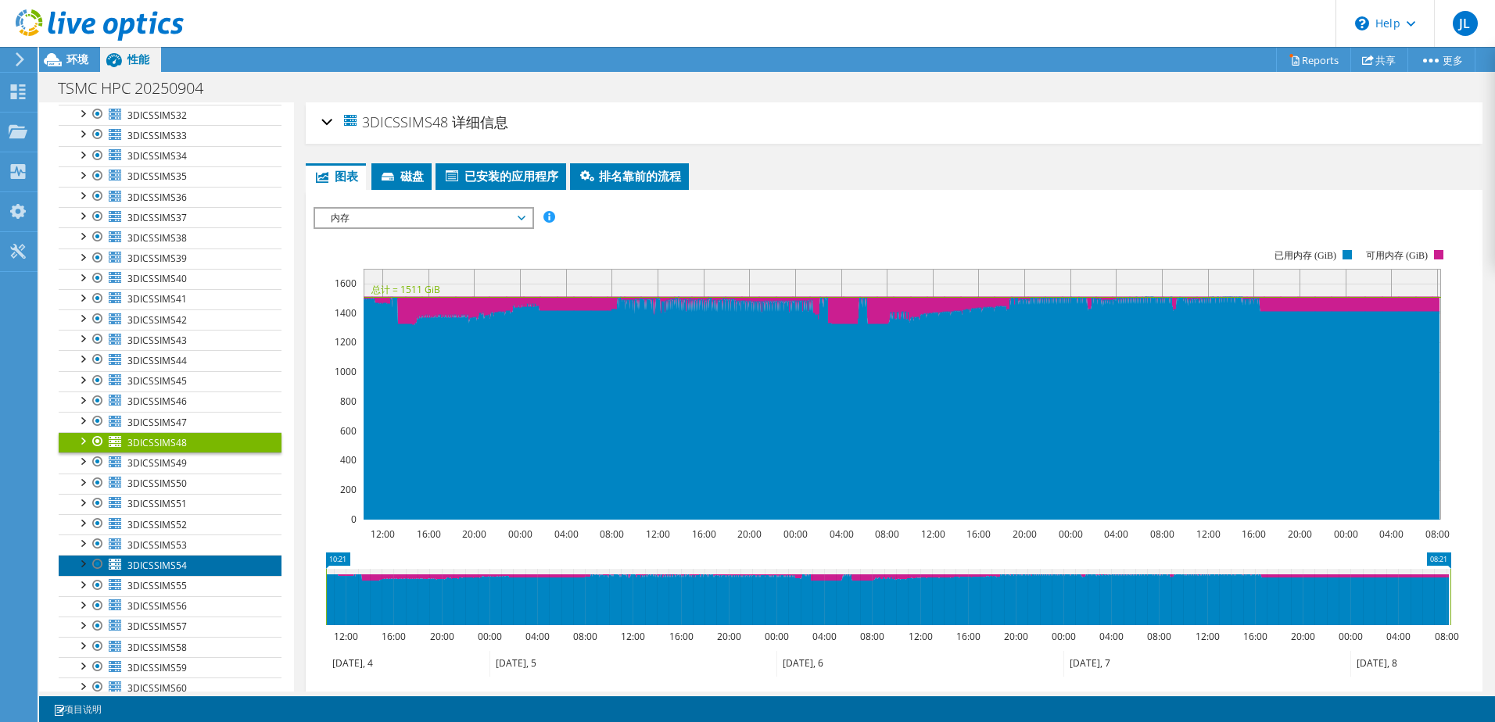
click at [187, 558] on link "3DICSSIMS54" at bounding box center [170, 565] width 223 height 20
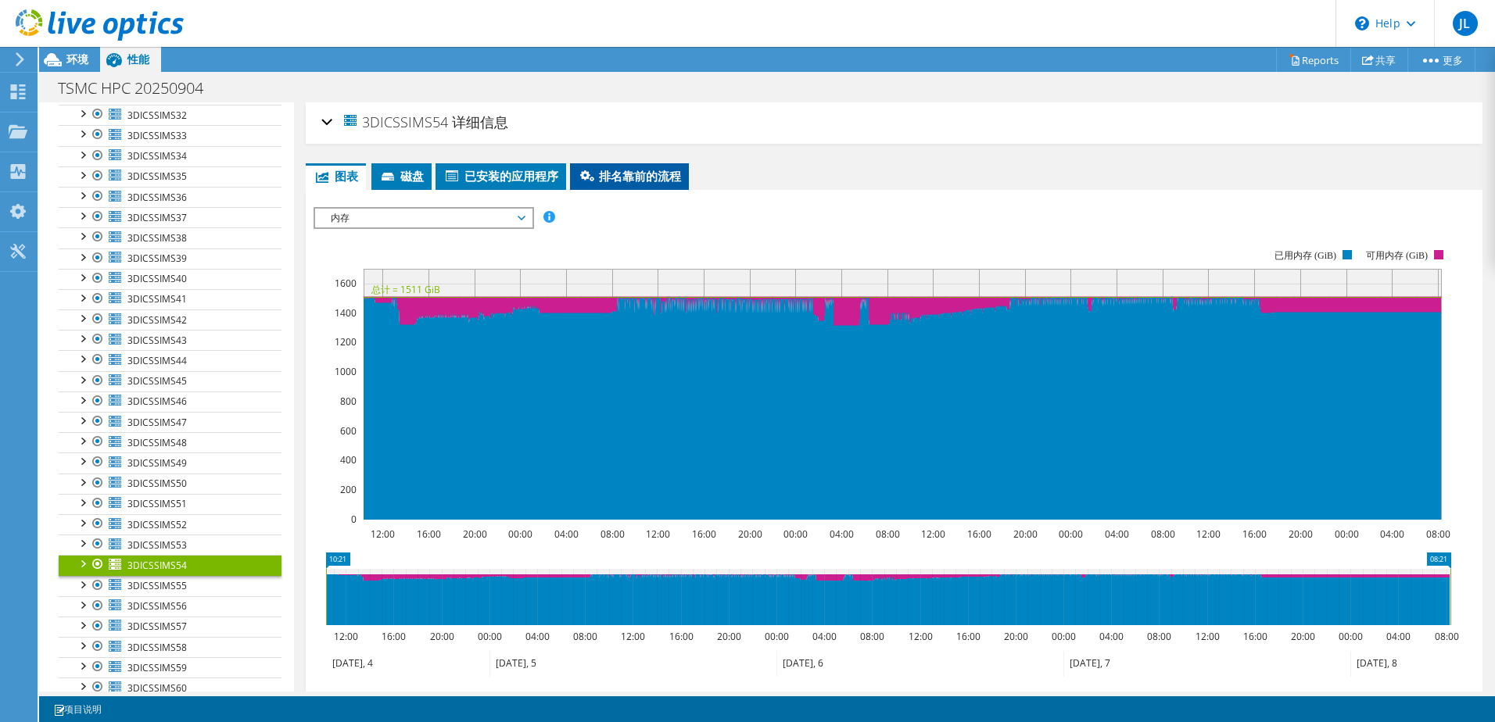
click at [625, 173] on span "排名靠前的流程" at bounding box center [629, 176] width 103 height 16
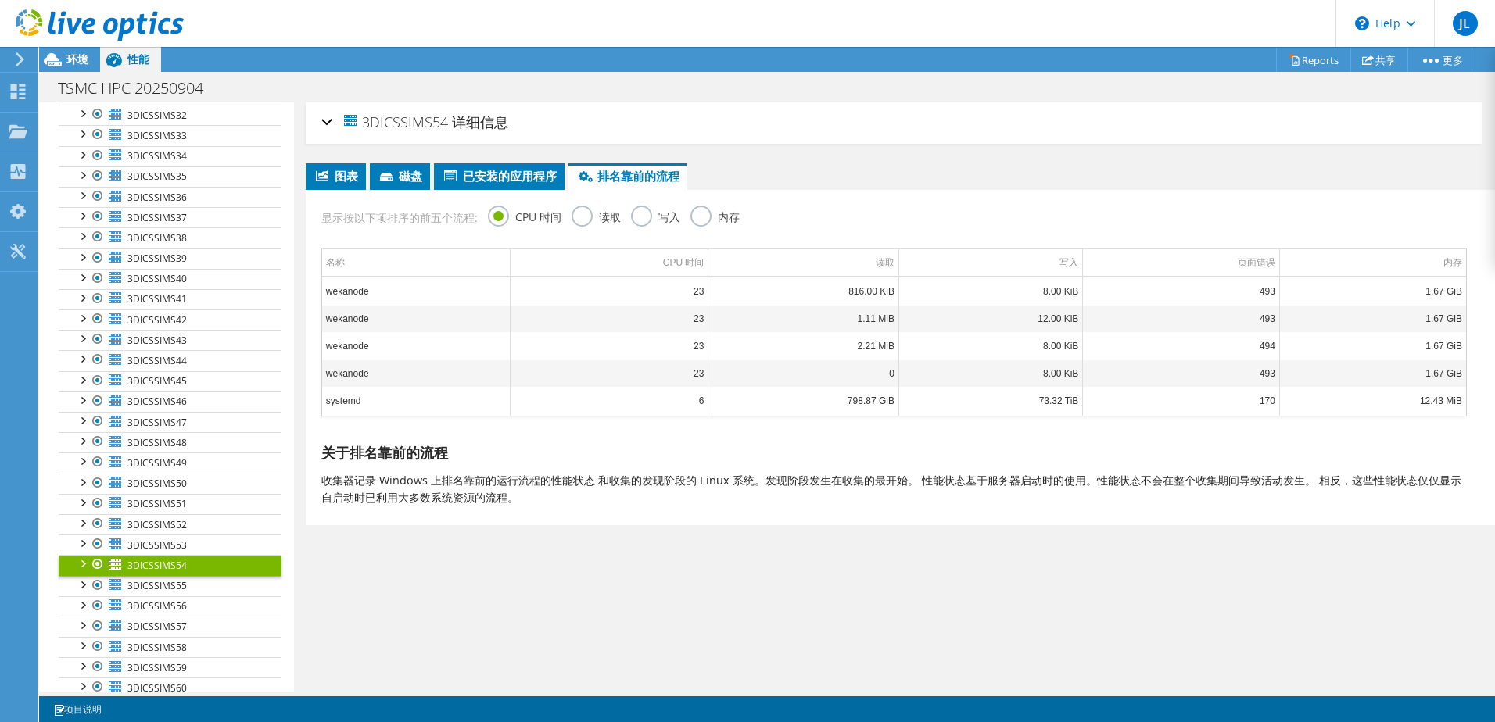
click at [701, 214] on label "内存" at bounding box center [714, 216] width 49 height 20
click at [0, 0] on input "内存" at bounding box center [0, 0] width 0 height 0
click at [309, 179] on li "图表" at bounding box center [336, 176] width 60 height 27
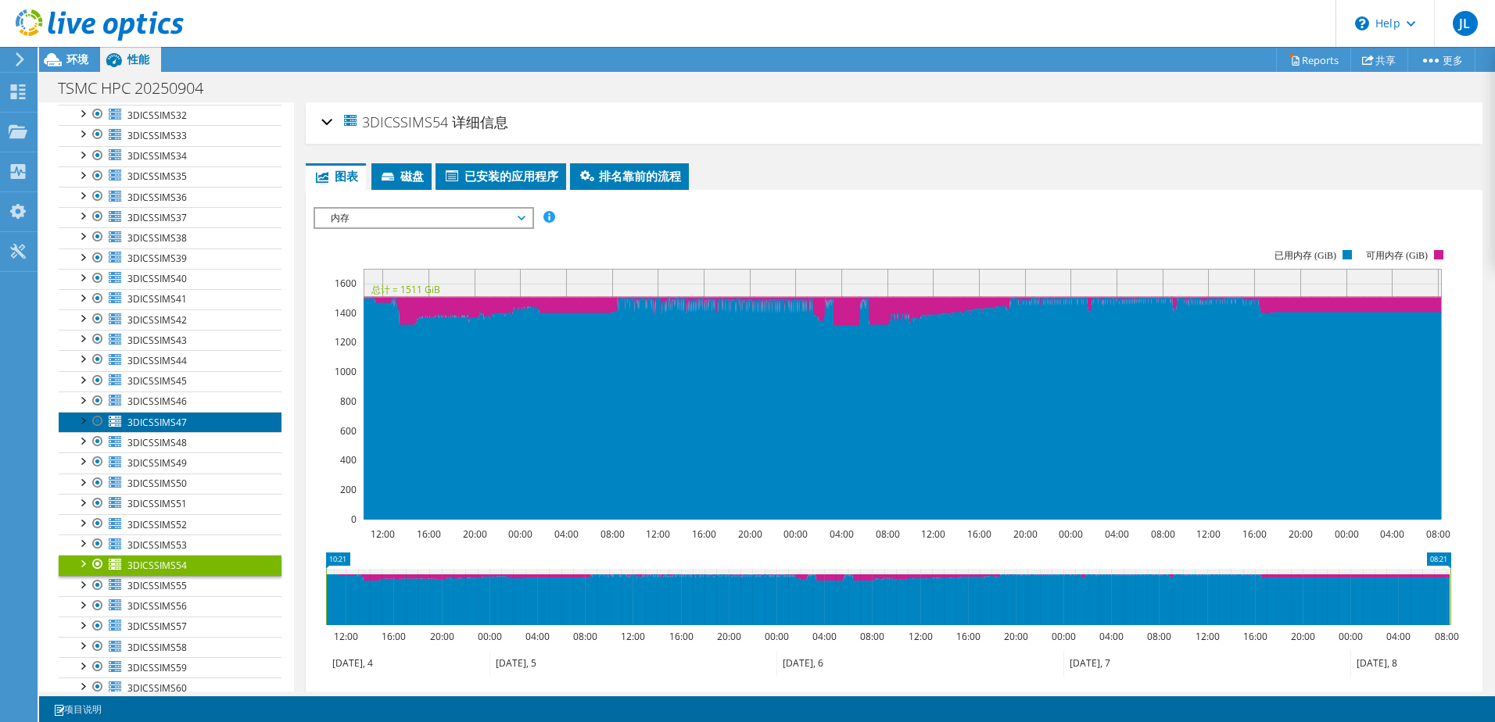
click at [182, 424] on span "3DICSSIMS47" at bounding box center [156, 422] width 59 height 13
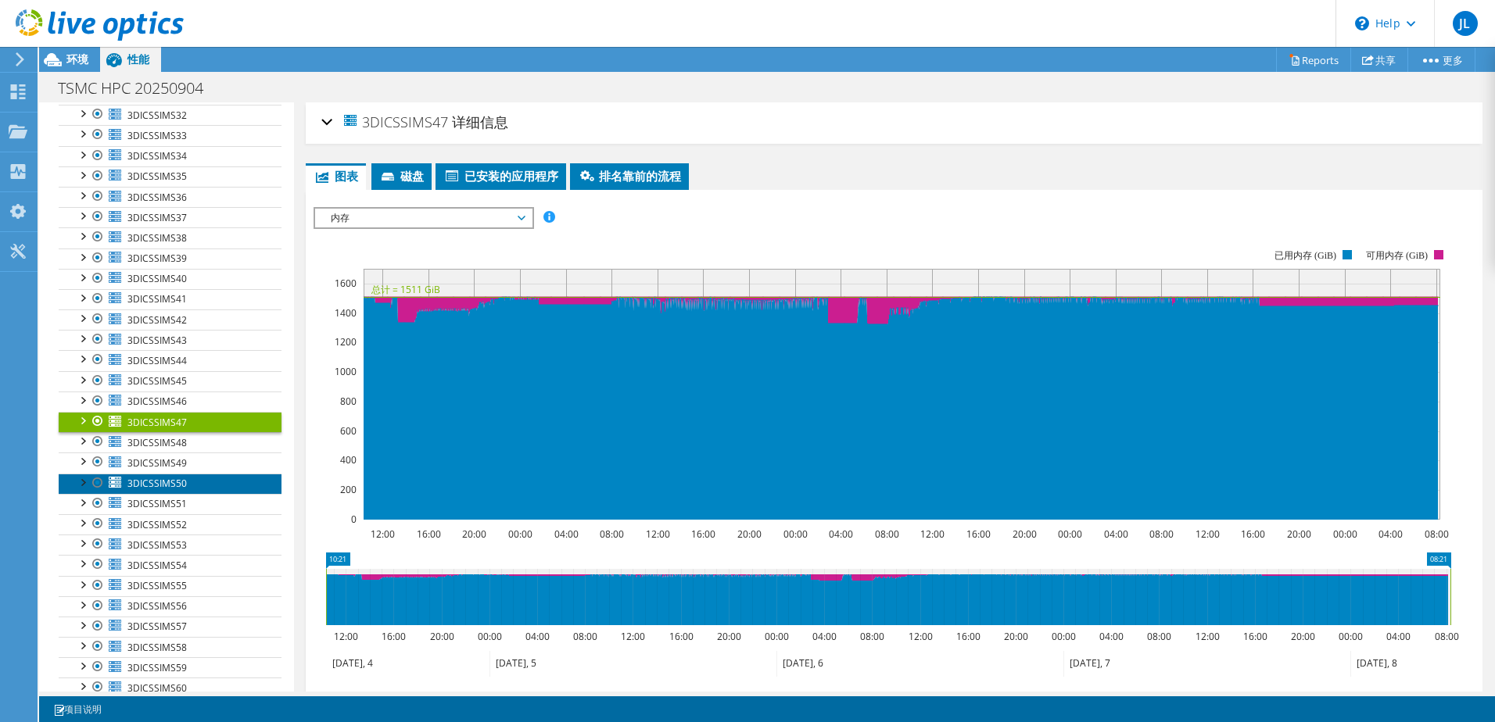
click at [179, 491] on link "3DICSSIMS50" at bounding box center [170, 484] width 223 height 20
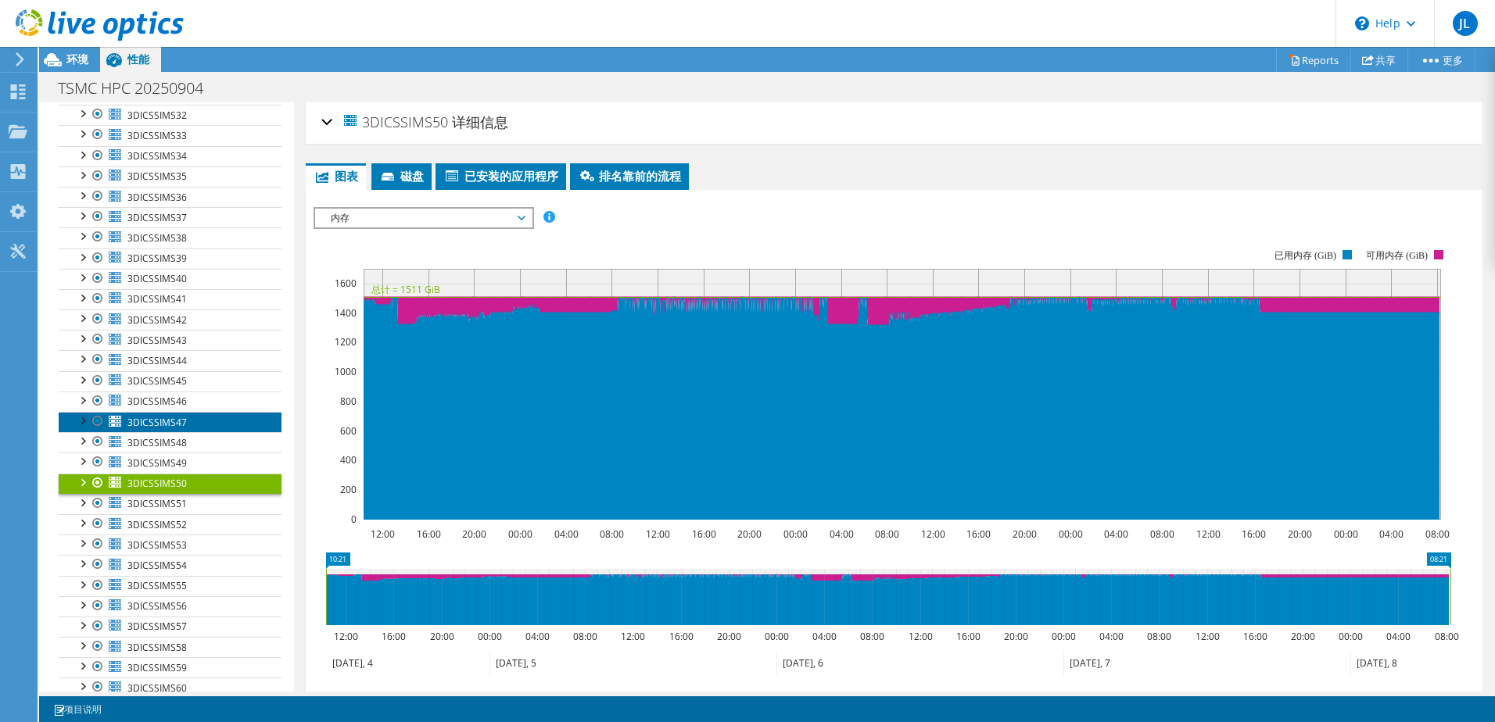
click at [189, 419] on link "3DICSSIMS47" at bounding box center [170, 422] width 223 height 20
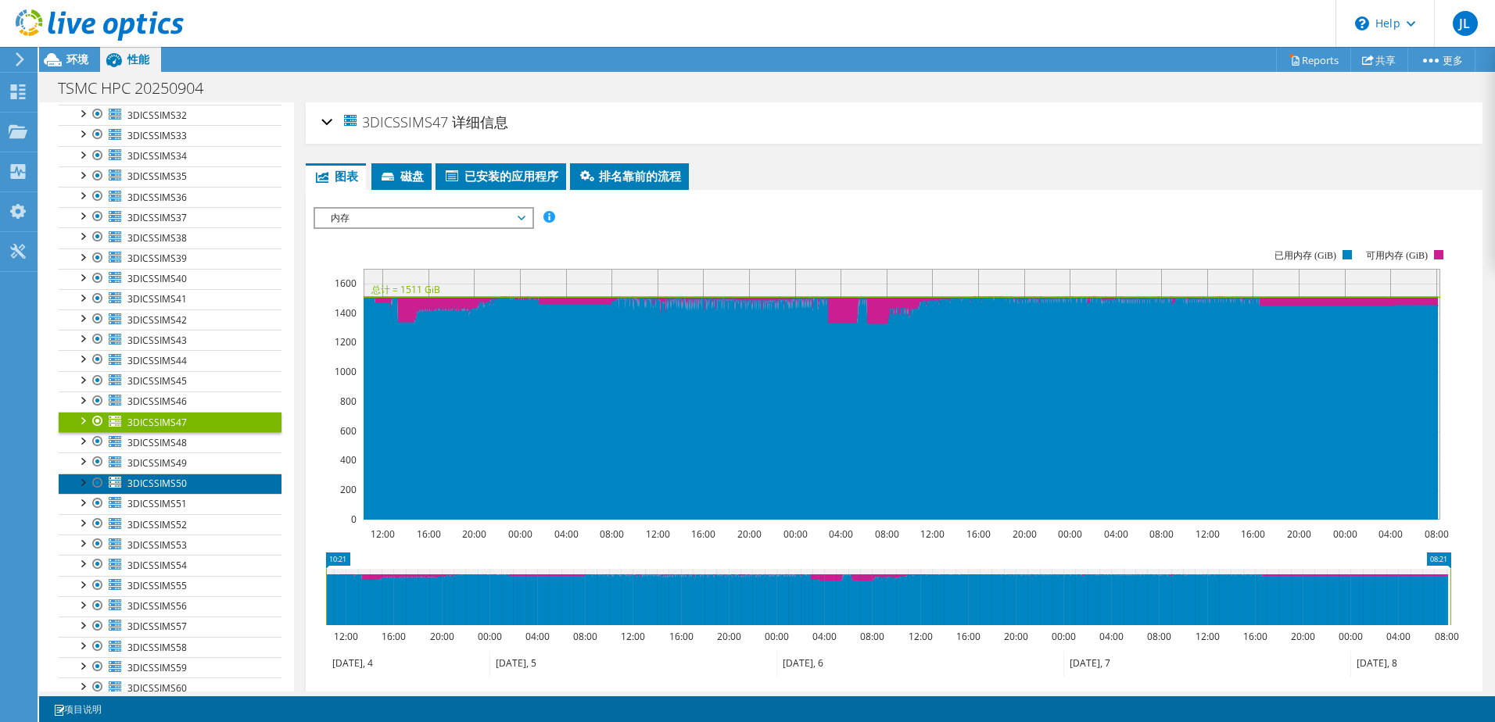
click at [185, 489] on span "3DICSSIMS50" at bounding box center [156, 483] width 59 height 13
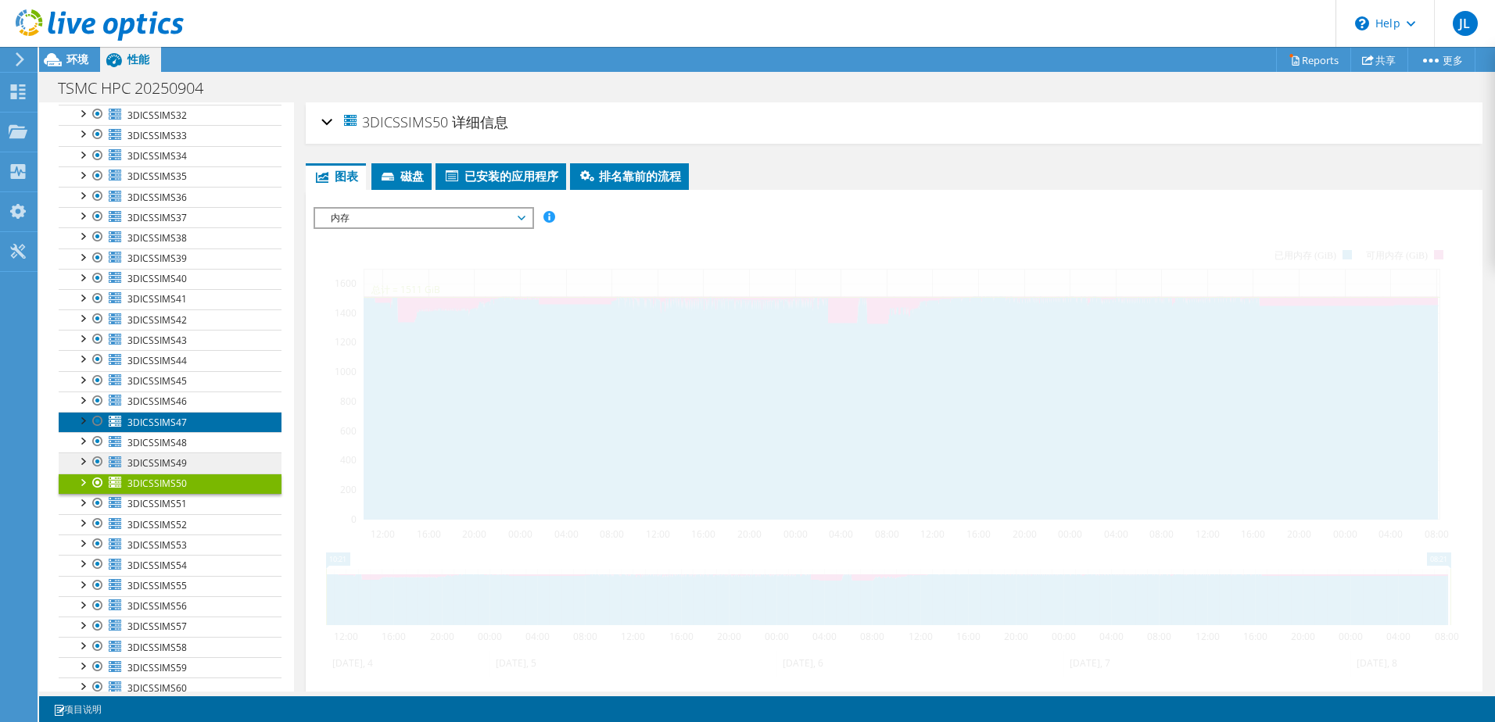
click at [195, 425] on link "3DICSSIMS47" at bounding box center [170, 422] width 223 height 20
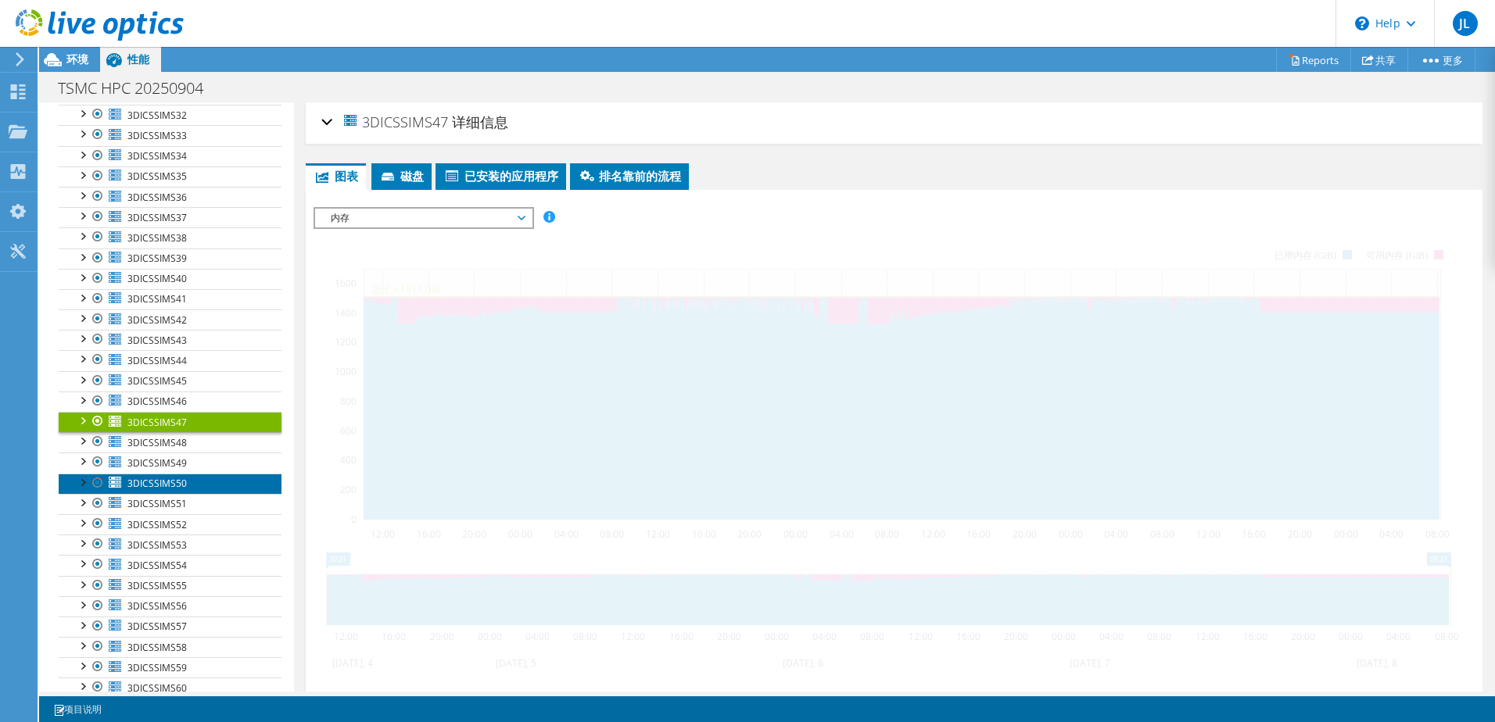
click at [191, 475] on link "3DICSSIMS50" at bounding box center [170, 484] width 223 height 20
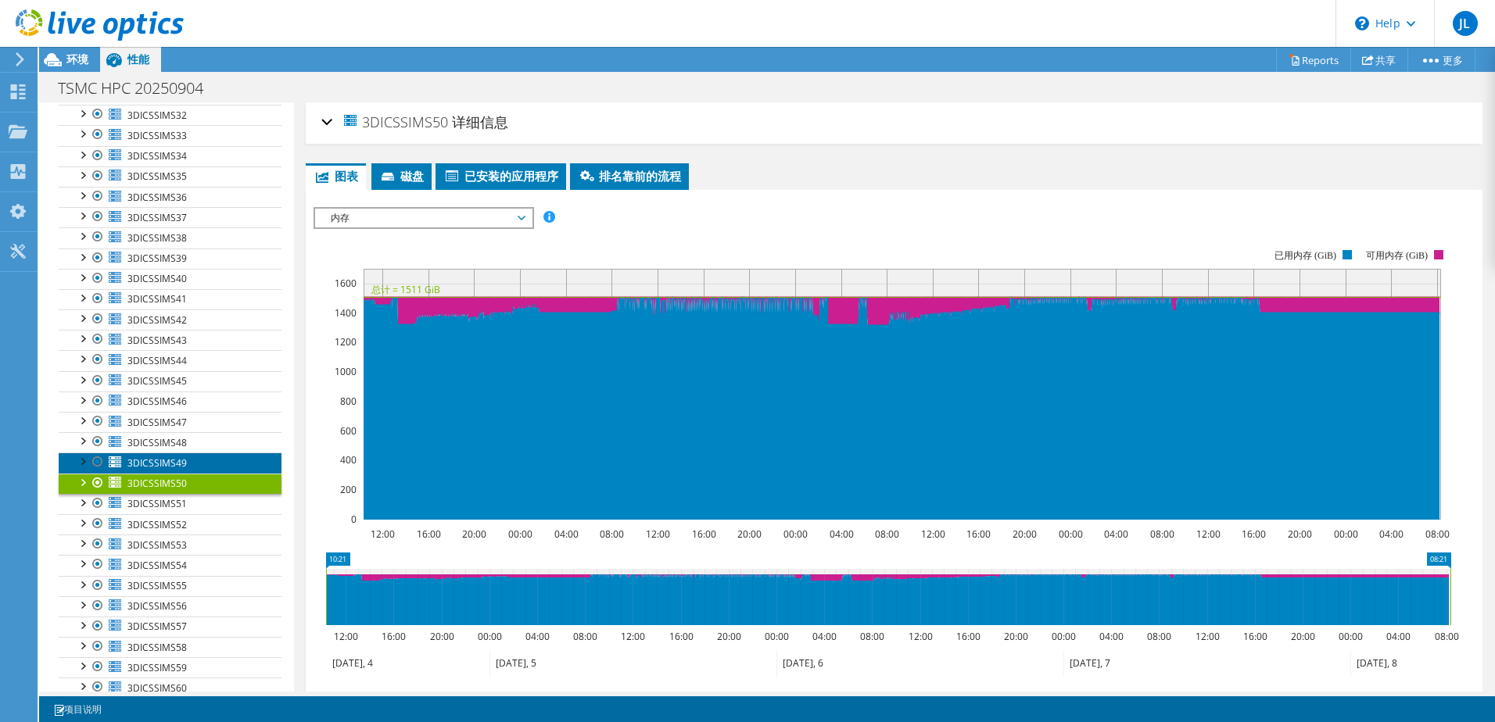
click at [206, 457] on link "3DICSSIMS49" at bounding box center [170, 463] width 223 height 20
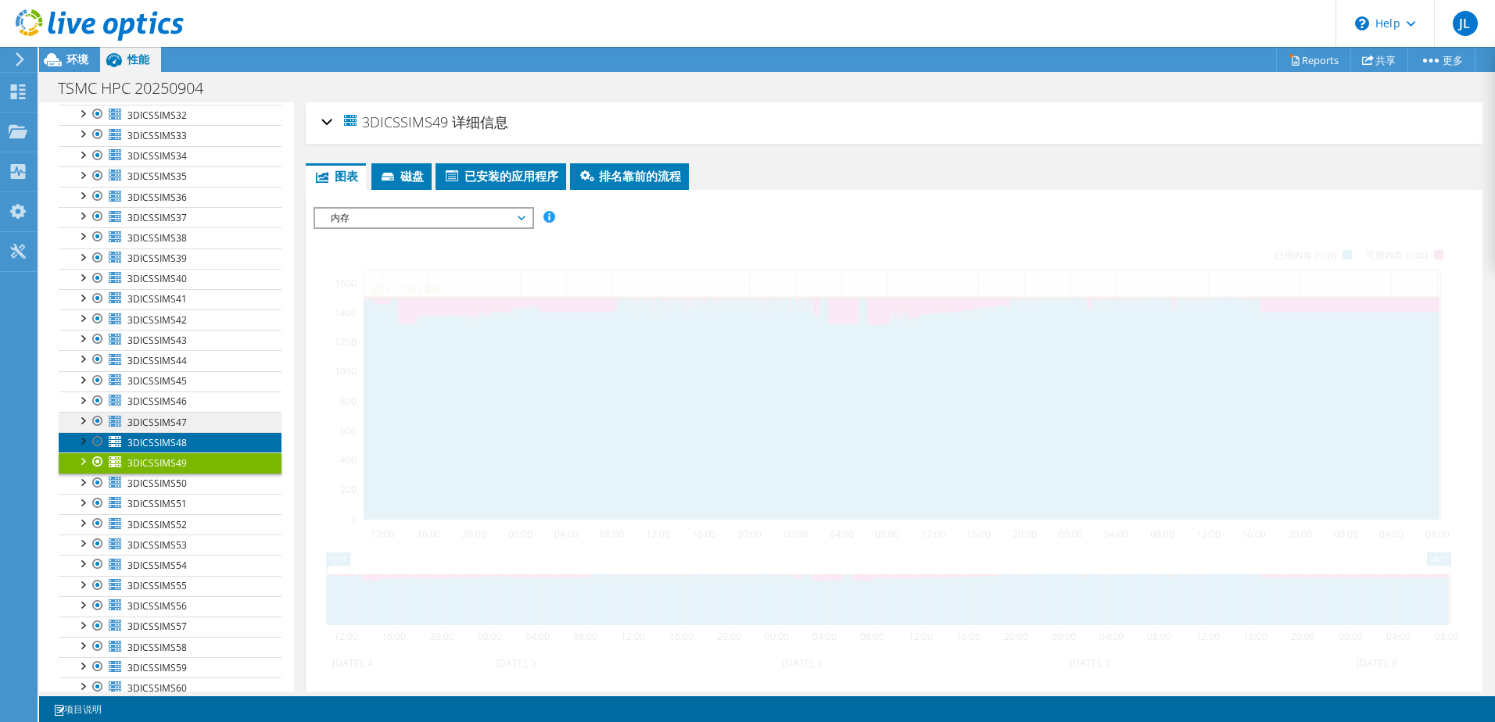
click at [195, 432] on link "3DICSSIMS48" at bounding box center [170, 442] width 223 height 20
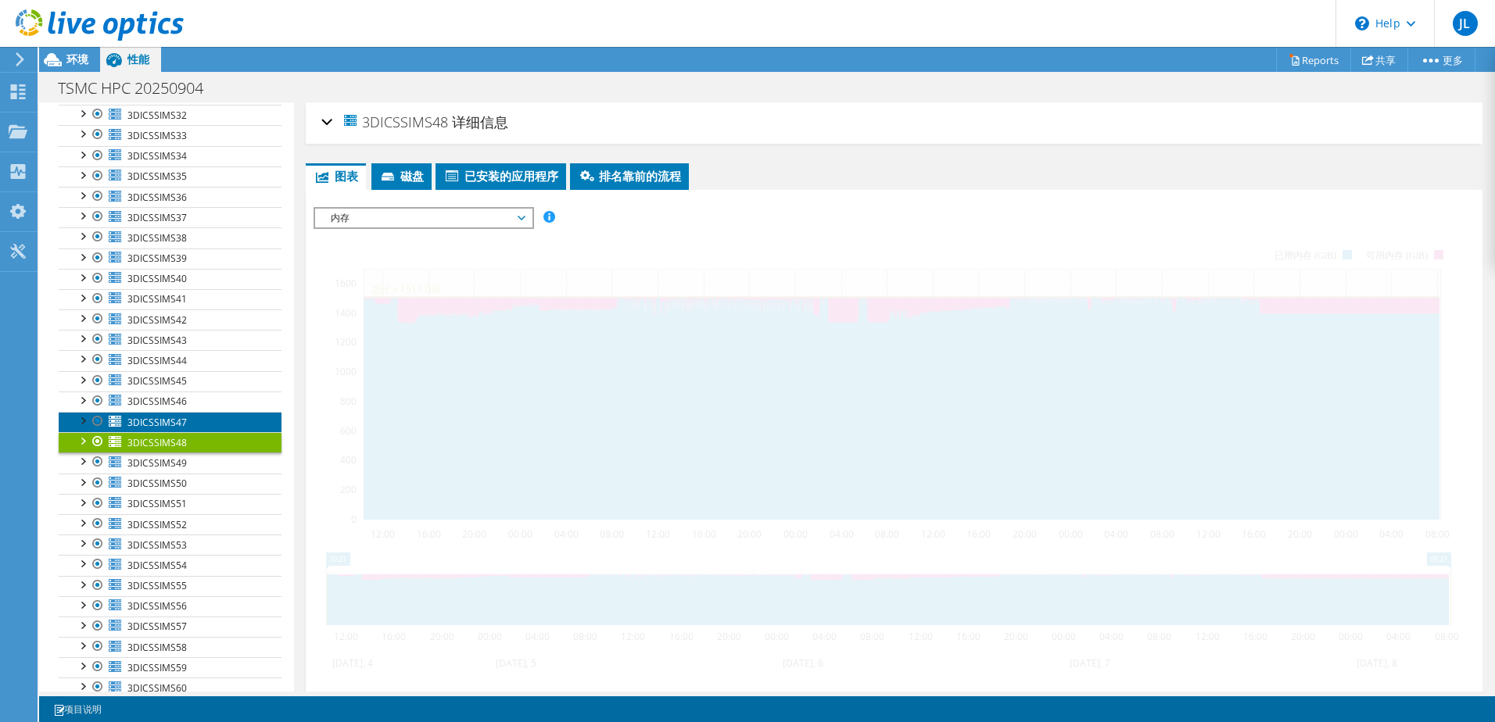
click at [195, 421] on link "3DICSSIMS47" at bounding box center [170, 422] width 223 height 20
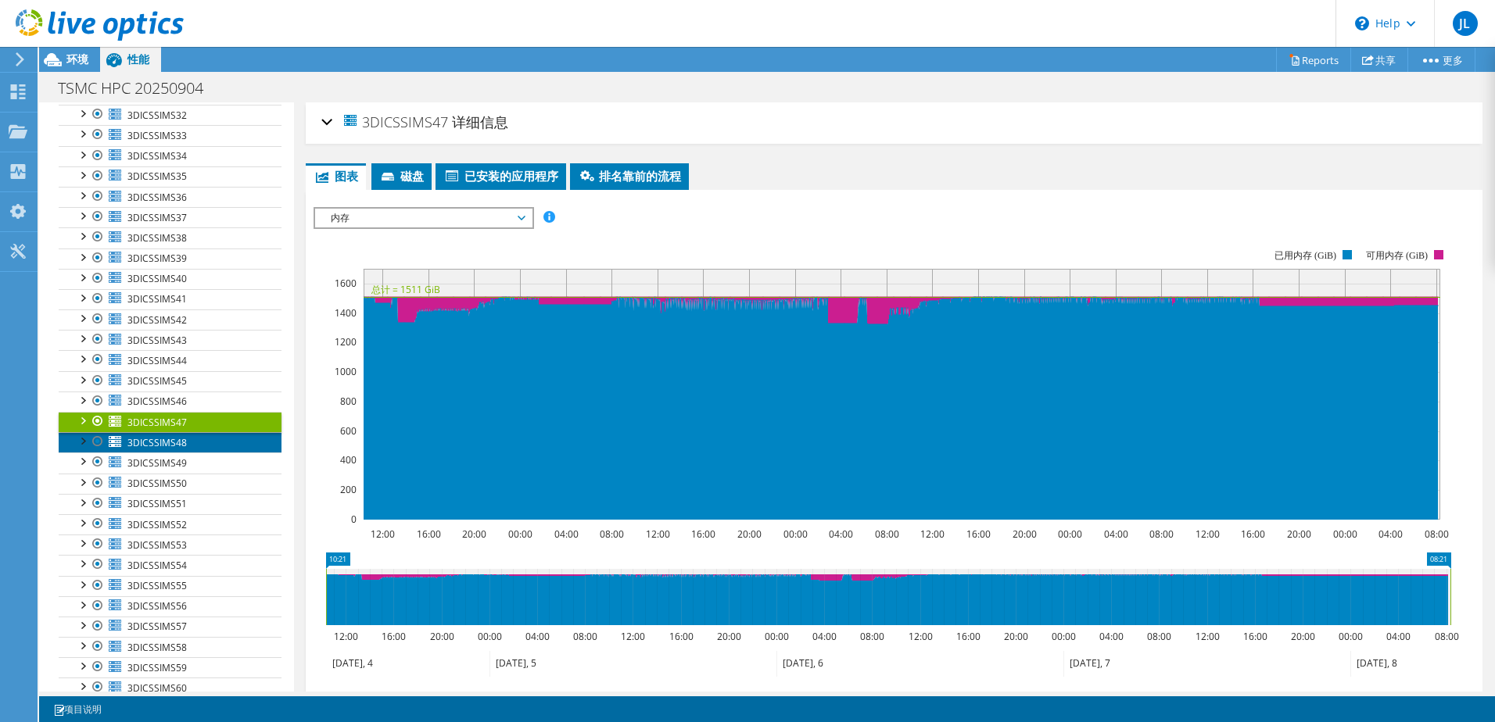
click at [220, 445] on link "3DICSSIMS48" at bounding box center [170, 442] width 223 height 20
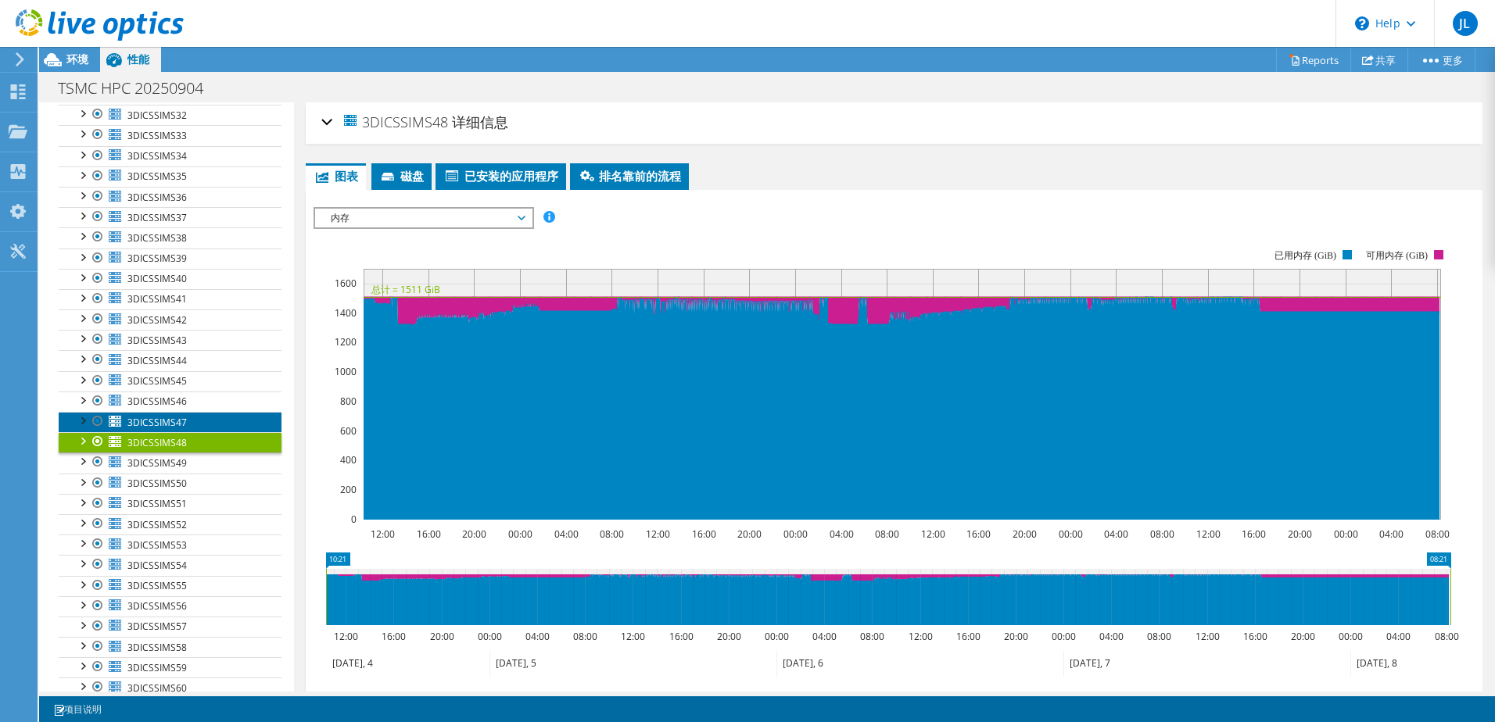
click at [188, 421] on link "3DICSSIMS47" at bounding box center [170, 422] width 223 height 20
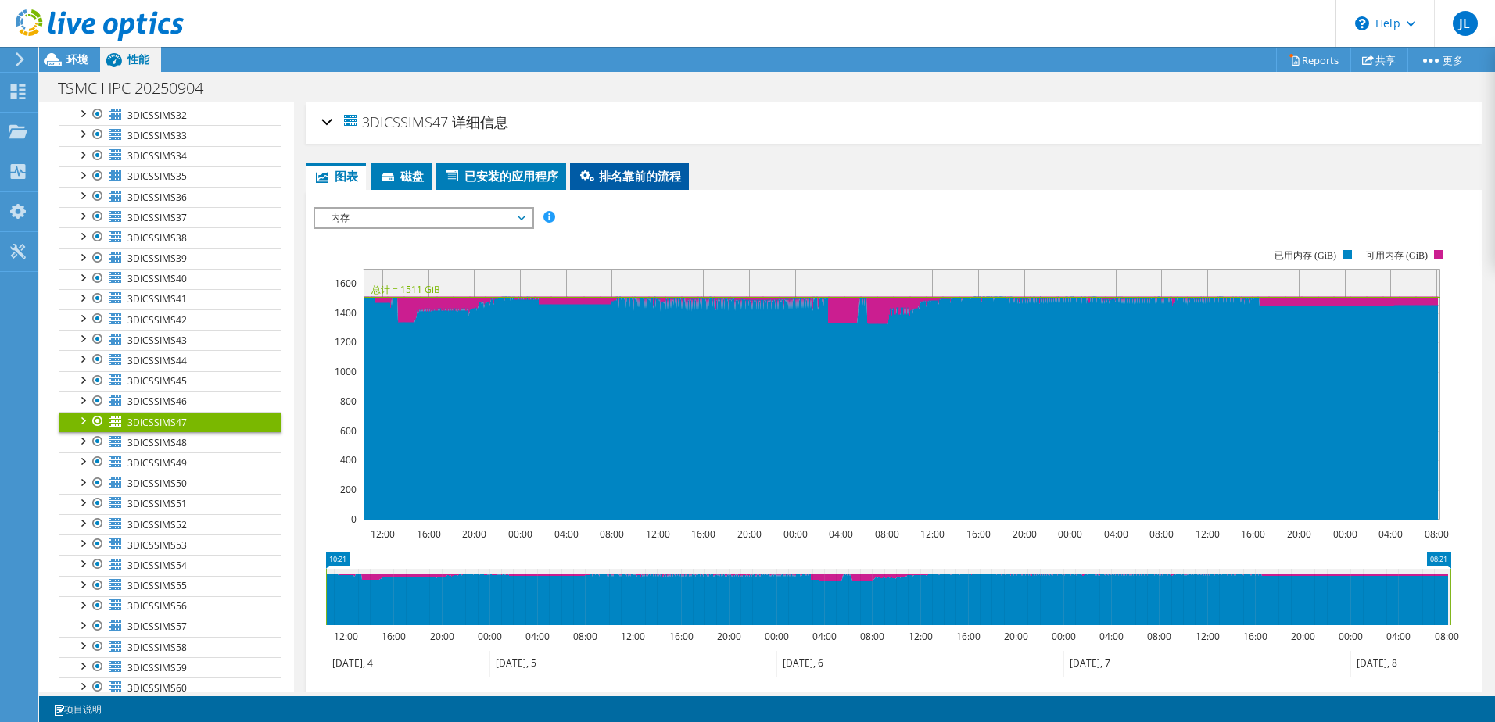
click at [661, 185] on li "排名靠前的流程" at bounding box center [629, 176] width 119 height 27
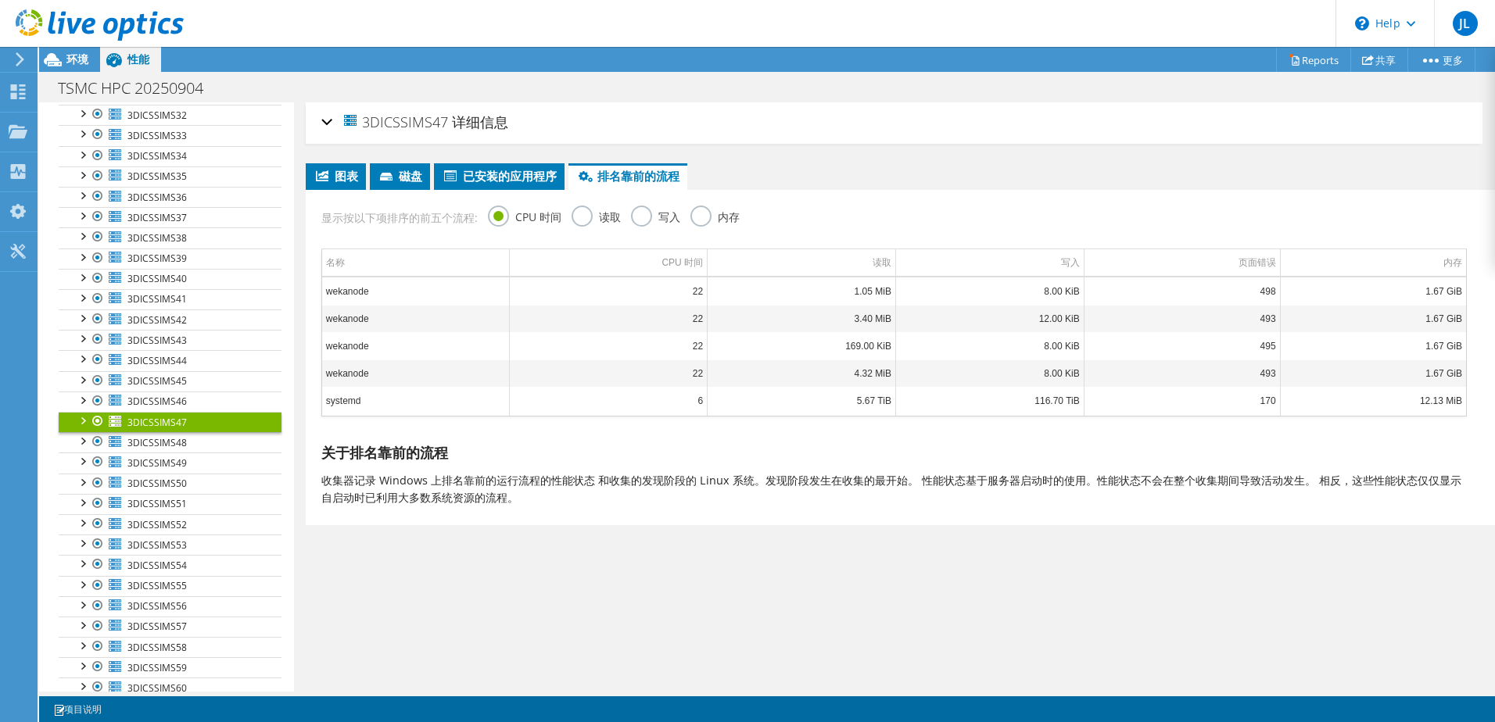
click at [712, 213] on label "内存" at bounding box center [714, 216] width 49 height 20
click at [0, 0] on input "内存" at bounding box center [0, 0] width 0 height 0
click at [342, 299] on td "ansys.e" at bounding box center [416, 291] width 188 height 27
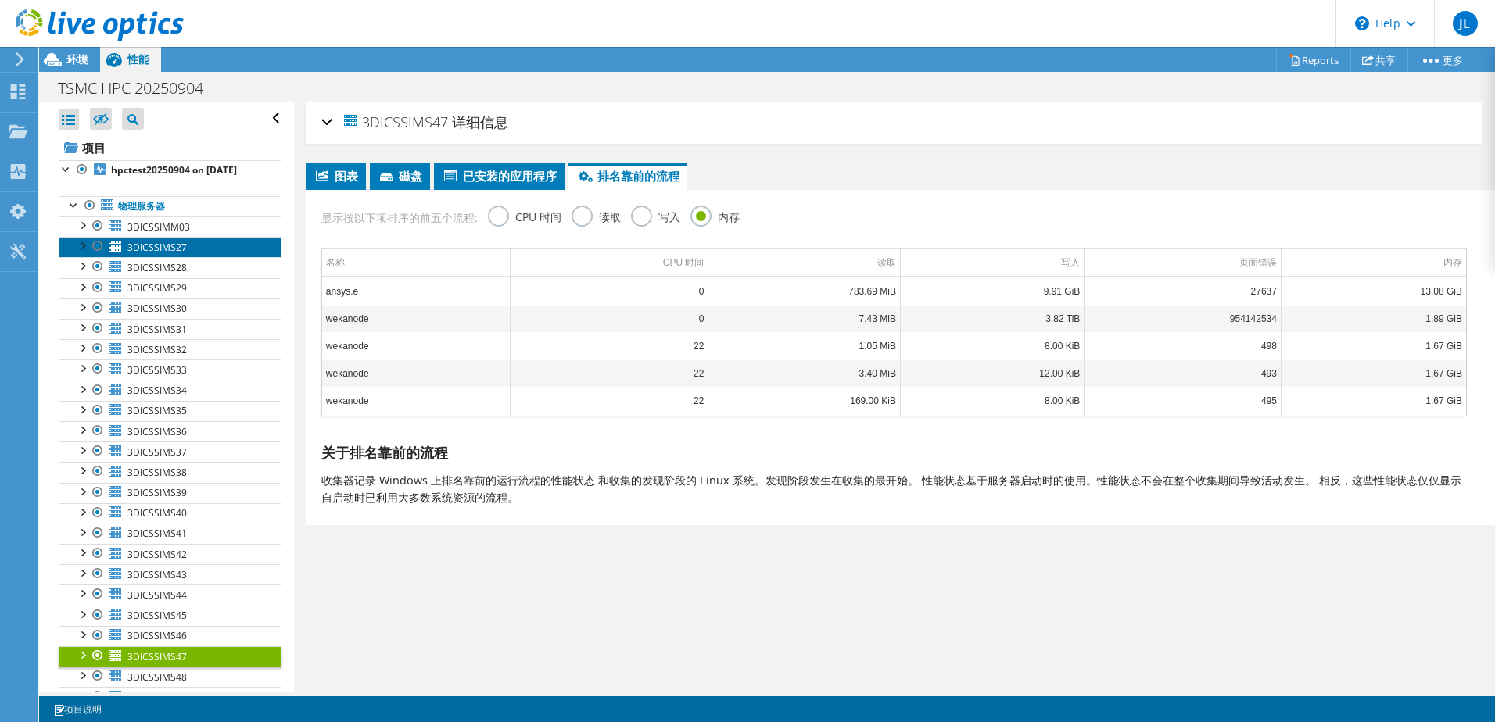
click at [174, 253] on span "3DICSSIMS27" at bounding box center [156, 247] width 59 height 13
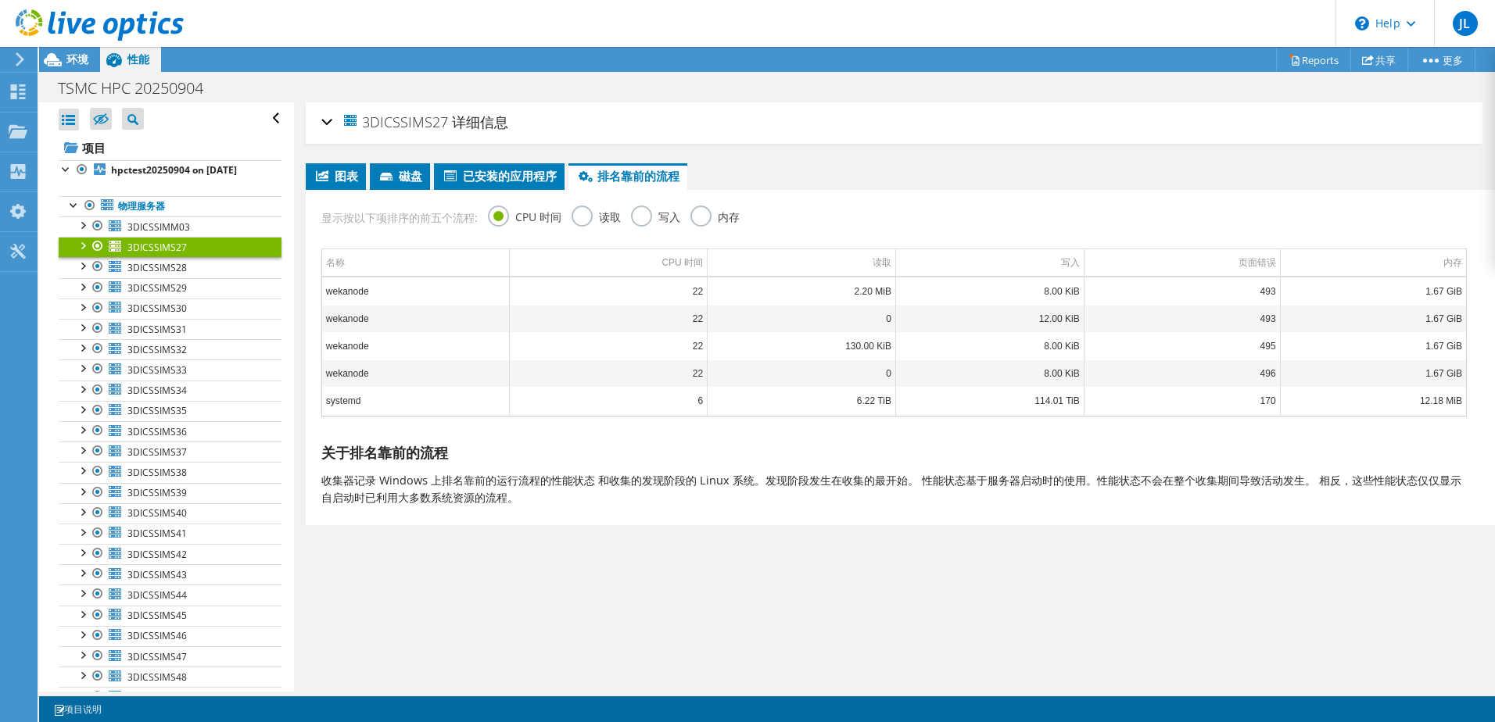
click at [696, 214] on label "内存" at bounding box center [714, 216] width 49 height 20
click at [0, 0] on input "内存" at bounding box center [0, 0] width 0 height 0
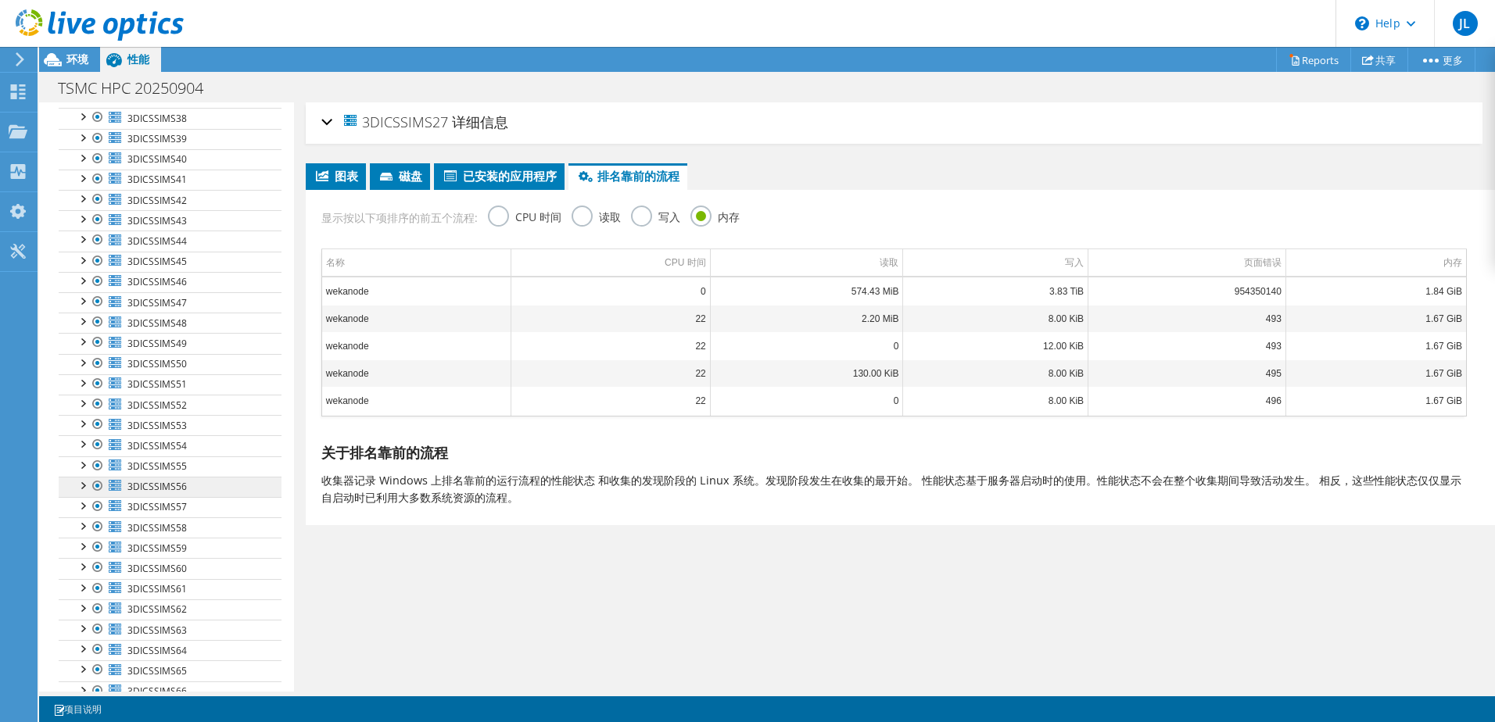
scroll to position [399, 0]
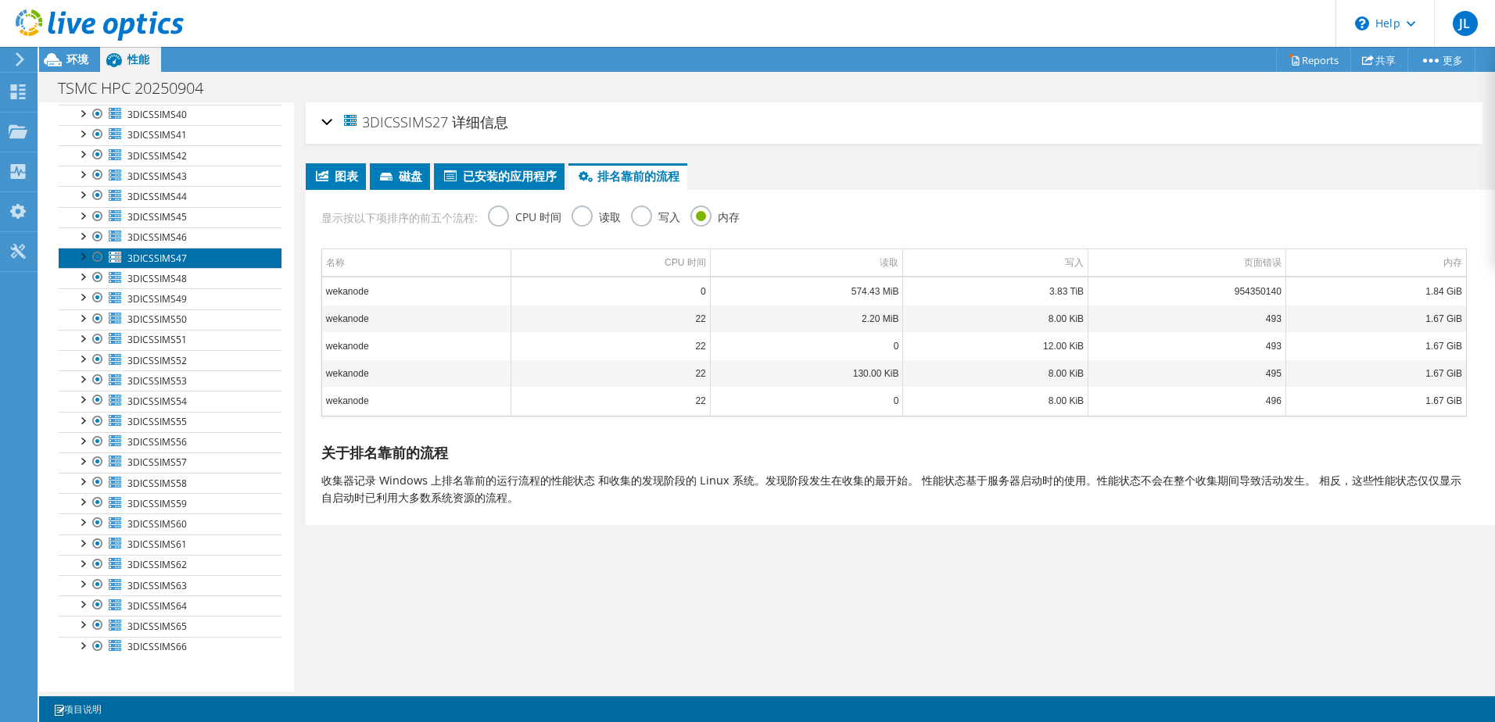
click at [186, 262] on link "3DICSSIMS47" at bounding box center [170, 258] width 223 height 20
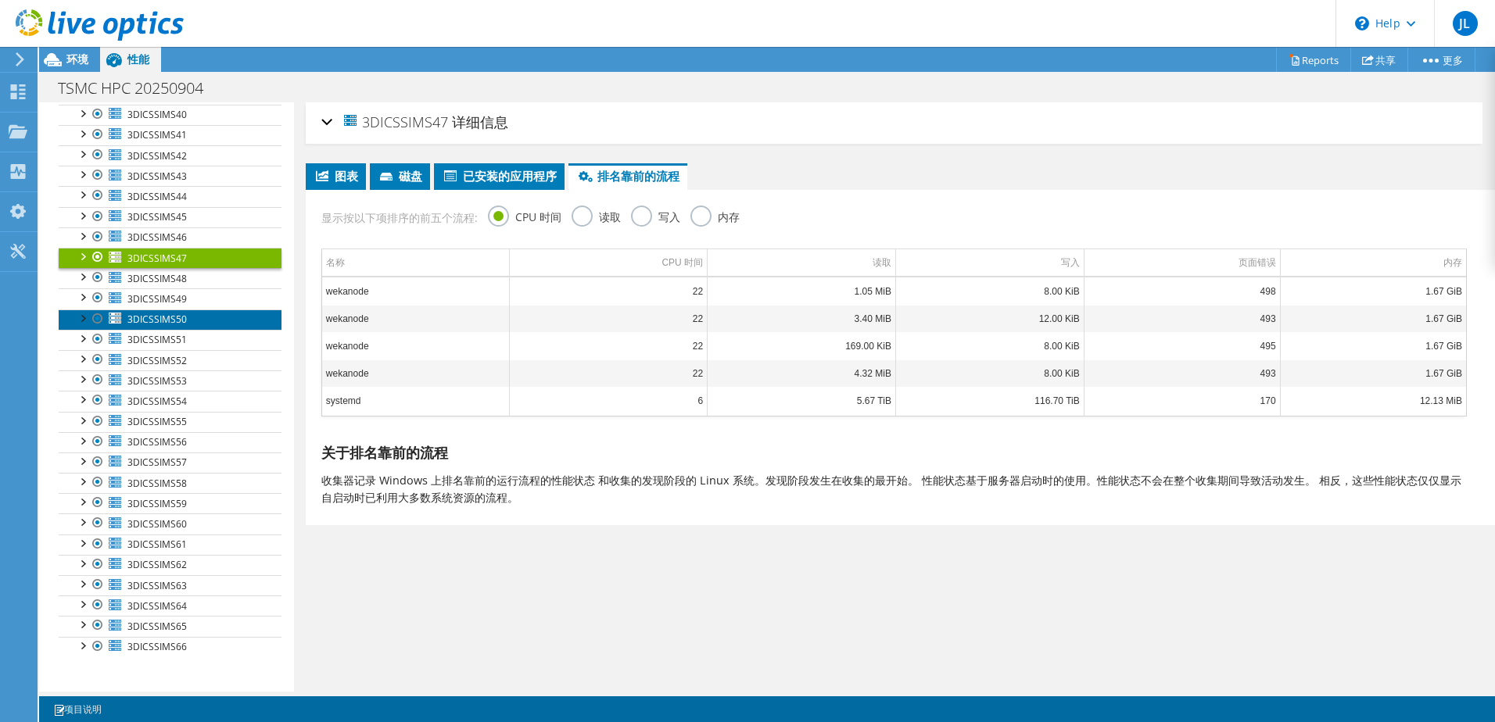
click at [178, 310] on link "3DICSSIMS50" at bounding box center [170, 320] width 223 height 20
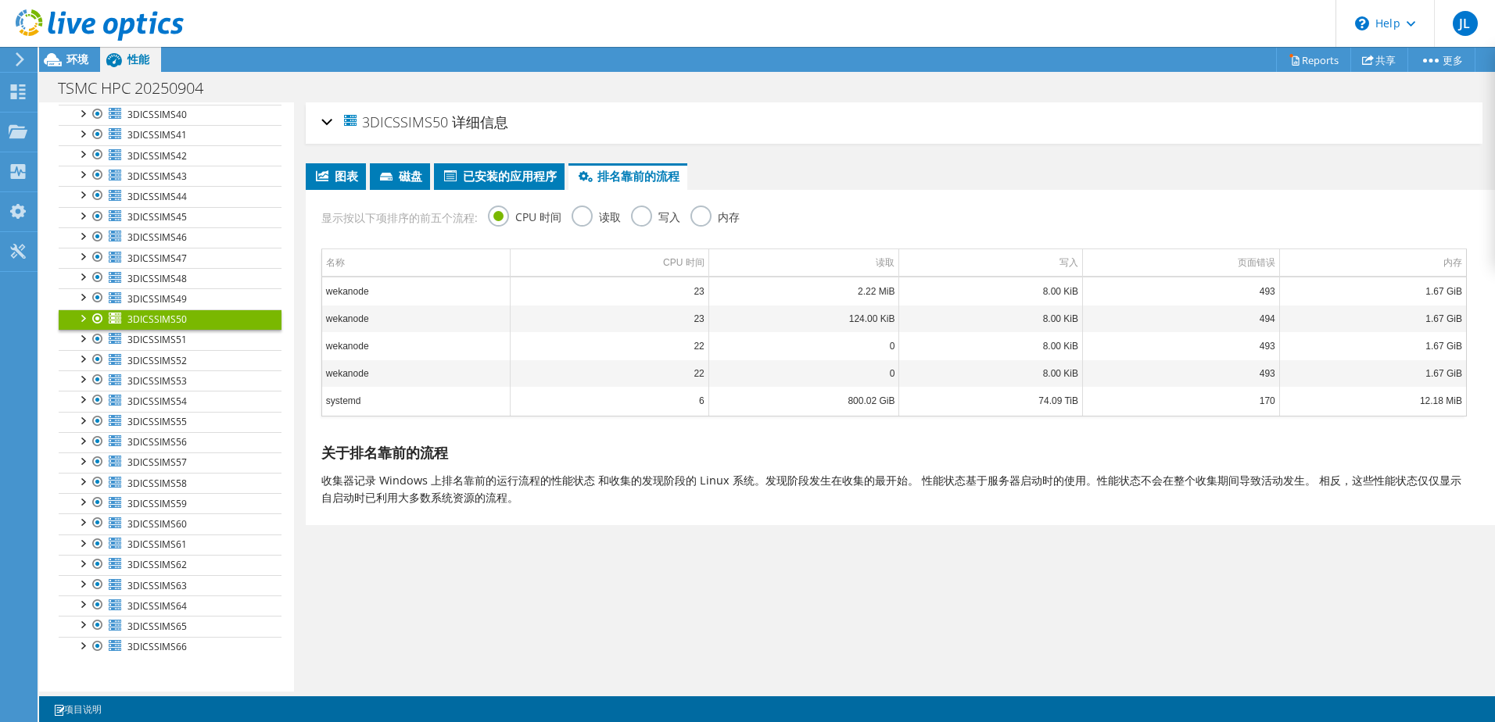
click at [704, 211] on label "内存" at bounding box center [714, 216] width 49 height 20
click at [0, 0] on input "内存" at bounding box center [0, 0] width 0 height 0
click at [207, 257] on link "3DICSSIMS47" at bounding box center [170, 258] width 223 height 20
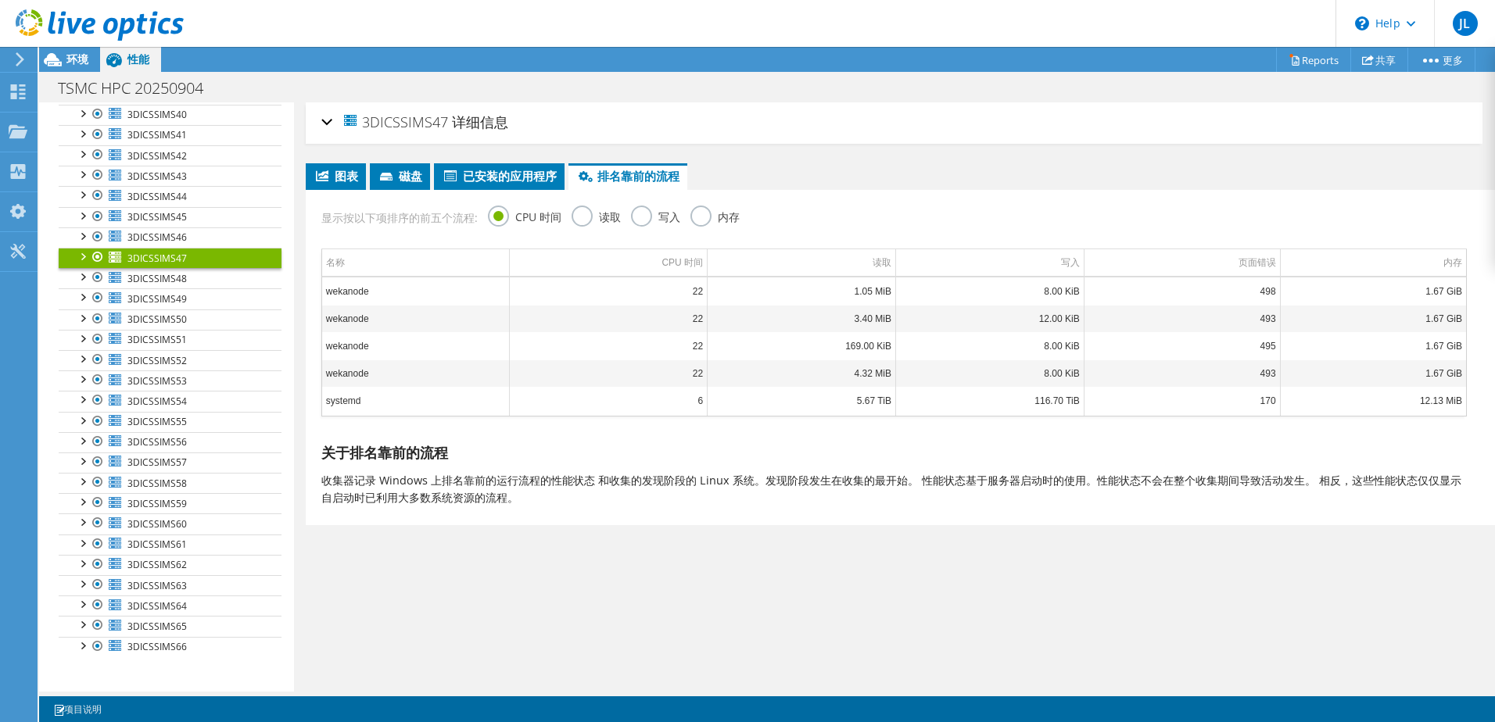
click at [708, 228] on div "内存" at bounding box center [714, 219] width 49 height 27
click at [708, 226] on div "内存" at bounding box center [714, 219] width 49 height 27
click at [708, 224] on label "内存" at bounding box center [714, 216] width 49 height 20
click at [0, 0] on input "内存" at bounding box center [0, 0] width 0 height 0
click at [426, 294] on td "ansys.e" at bounding box center [416, 291] width 188 height 27
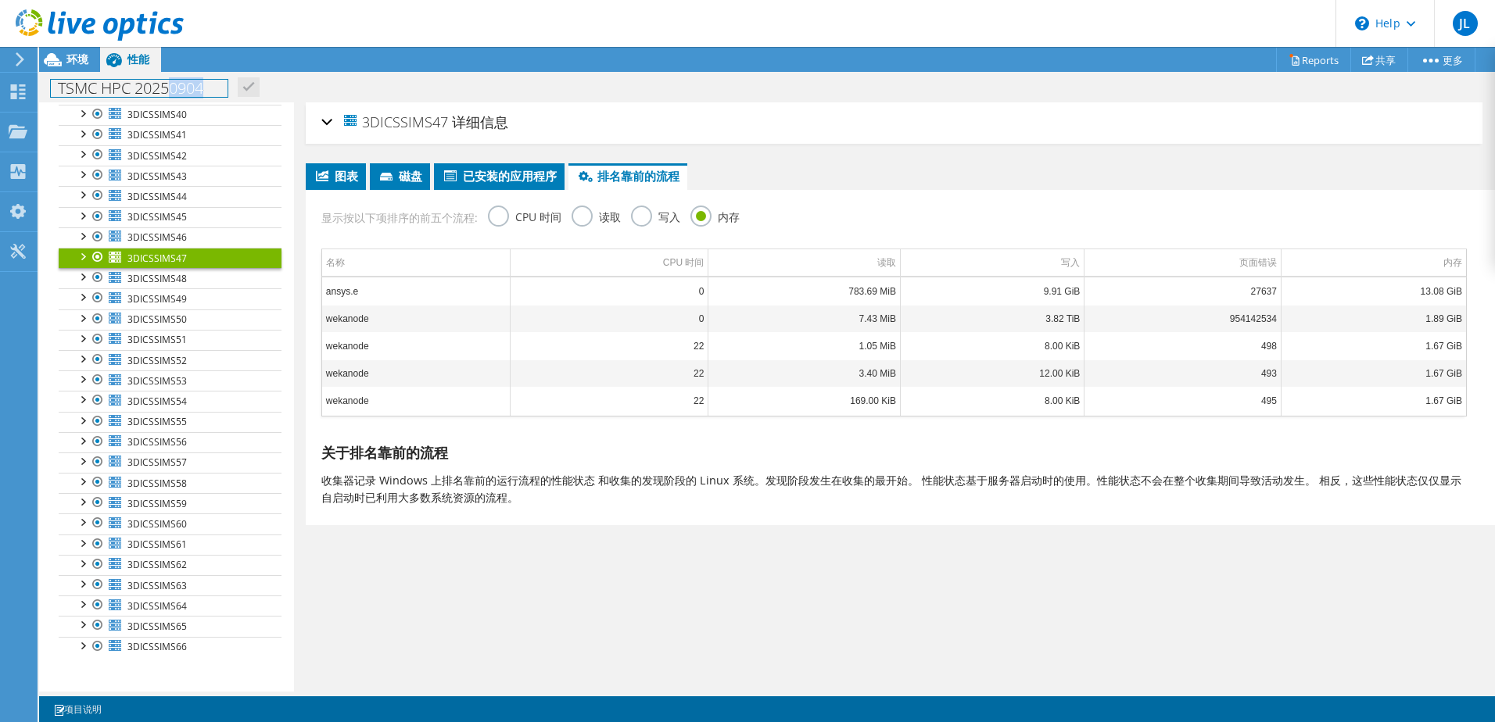
drag, startPoint x: 203, startPoint y: 85, endPoint x: 171, endPoint y: 85, distance: 32.1
click at [171, 85] on h1 "TSMC HPC 20250904" at bounding box center [139, 88] width 177 height 17
click at [328, 178] on icon at bounding box center [322, 175] width 13 height 11
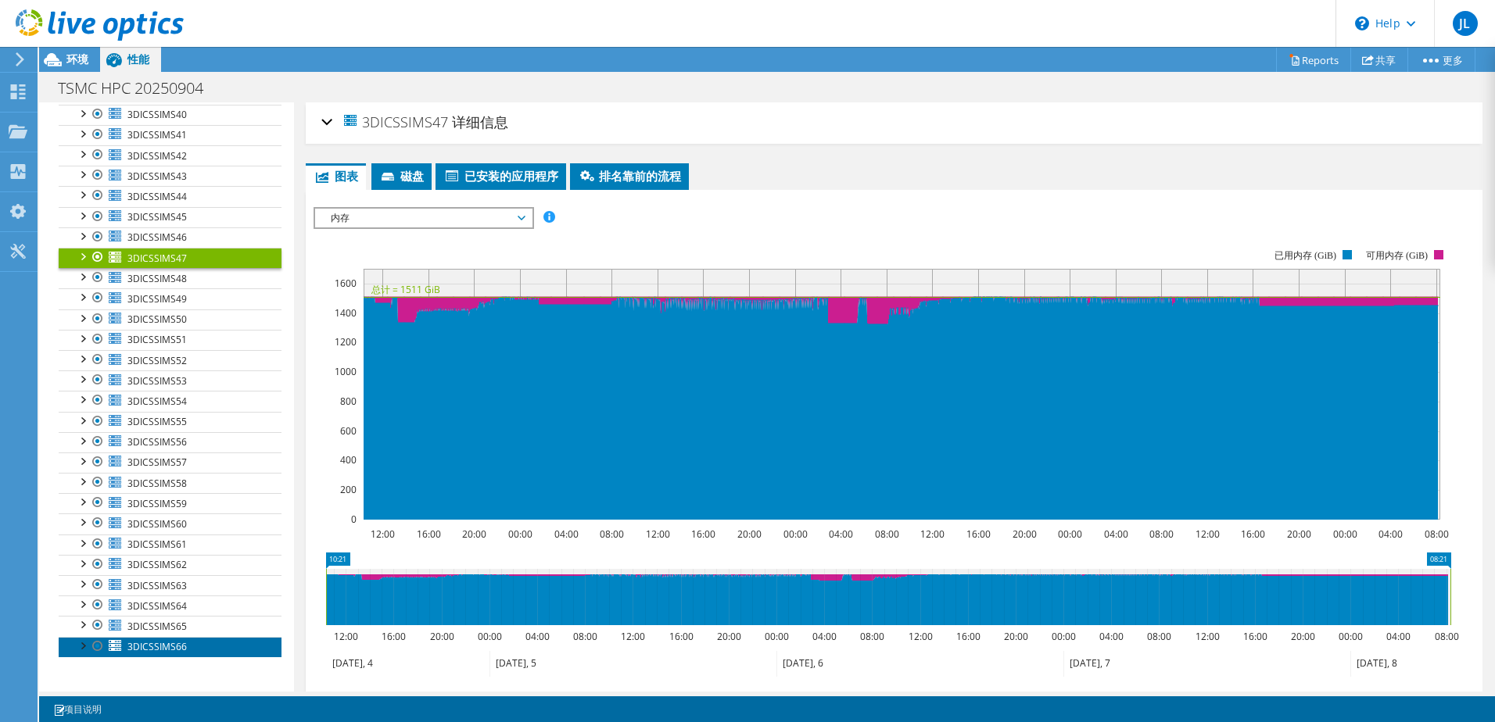
click at [177, 651] on span "3DICSSIMS66" at bounding box center [156, 646] width 59 height 13
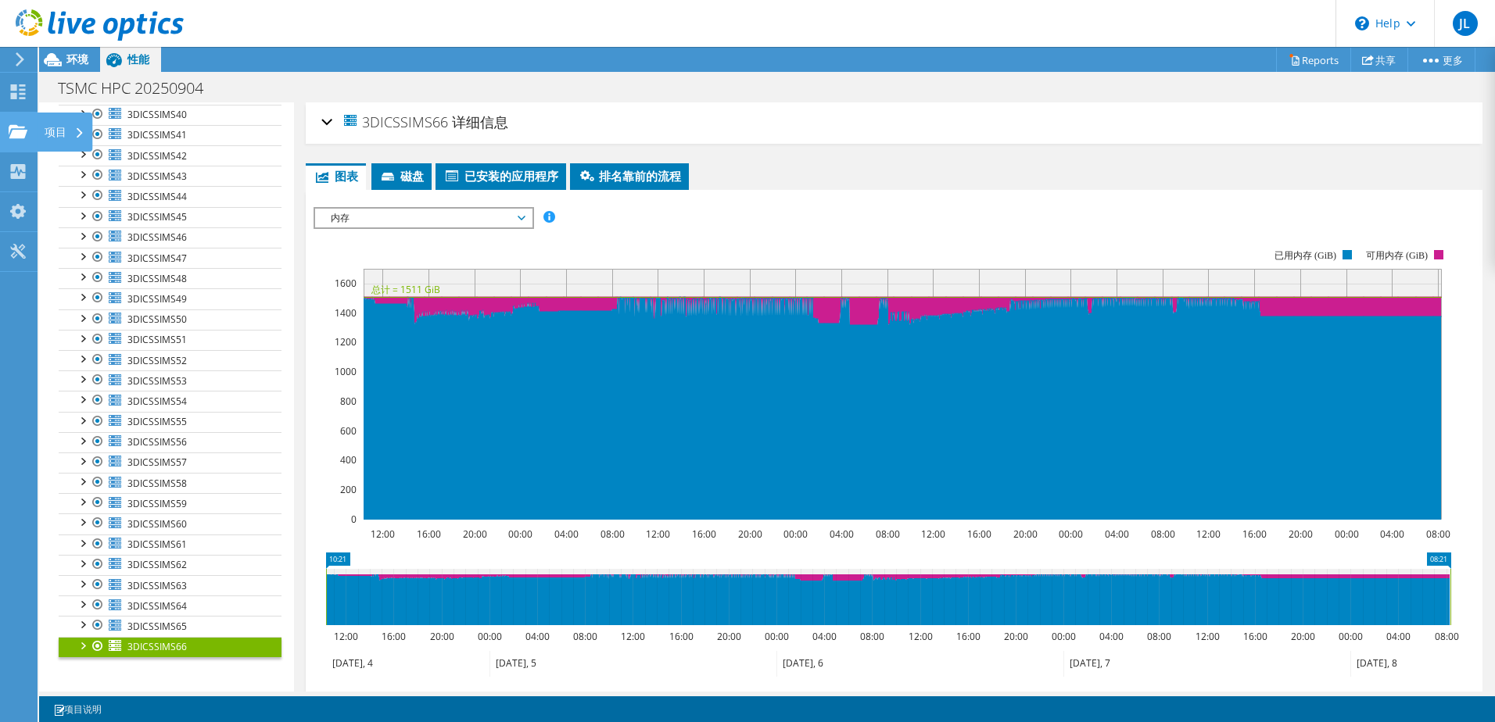
click at [18, 124] on icon at bounding box center [18, 131] width 19 height 15
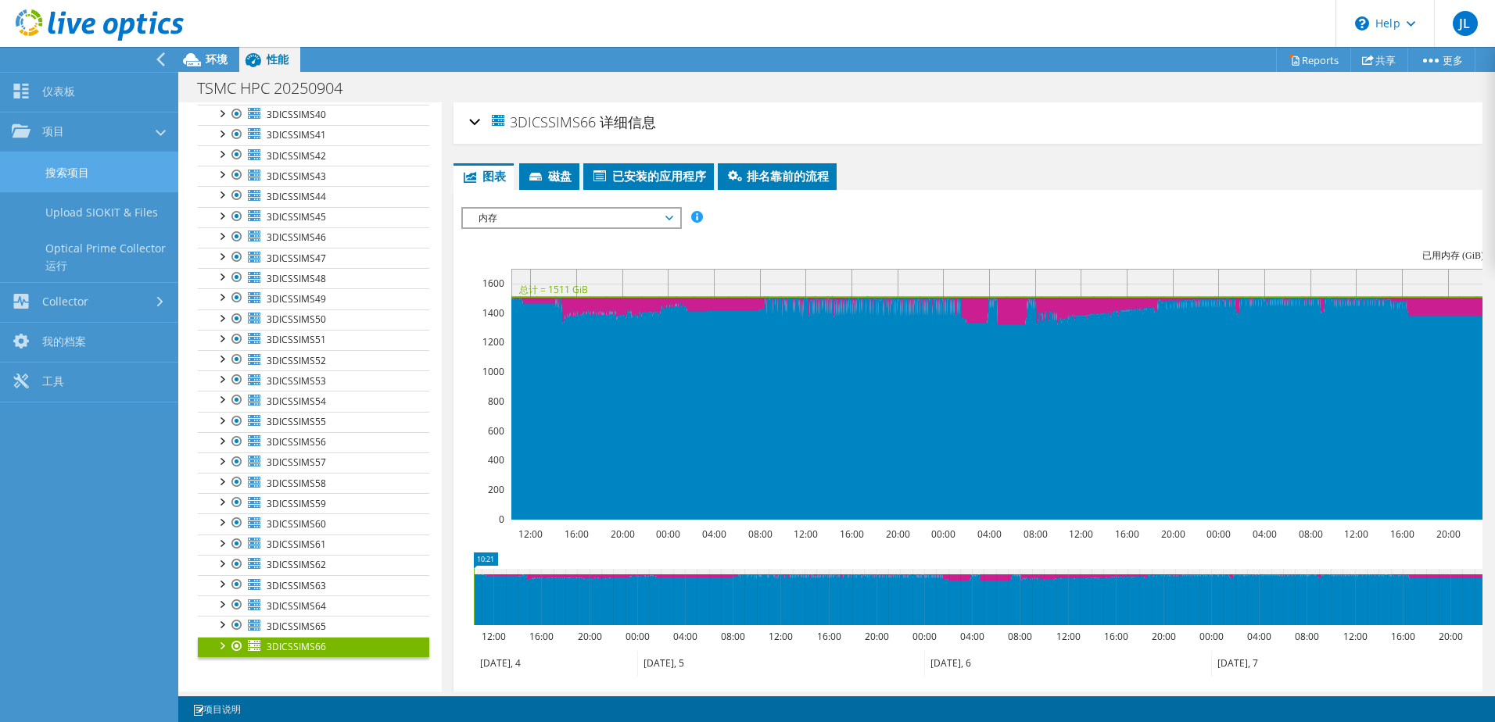
click at [95, 154] on link "搜索项目" at bounding box center [89, 172] width 178 height 40
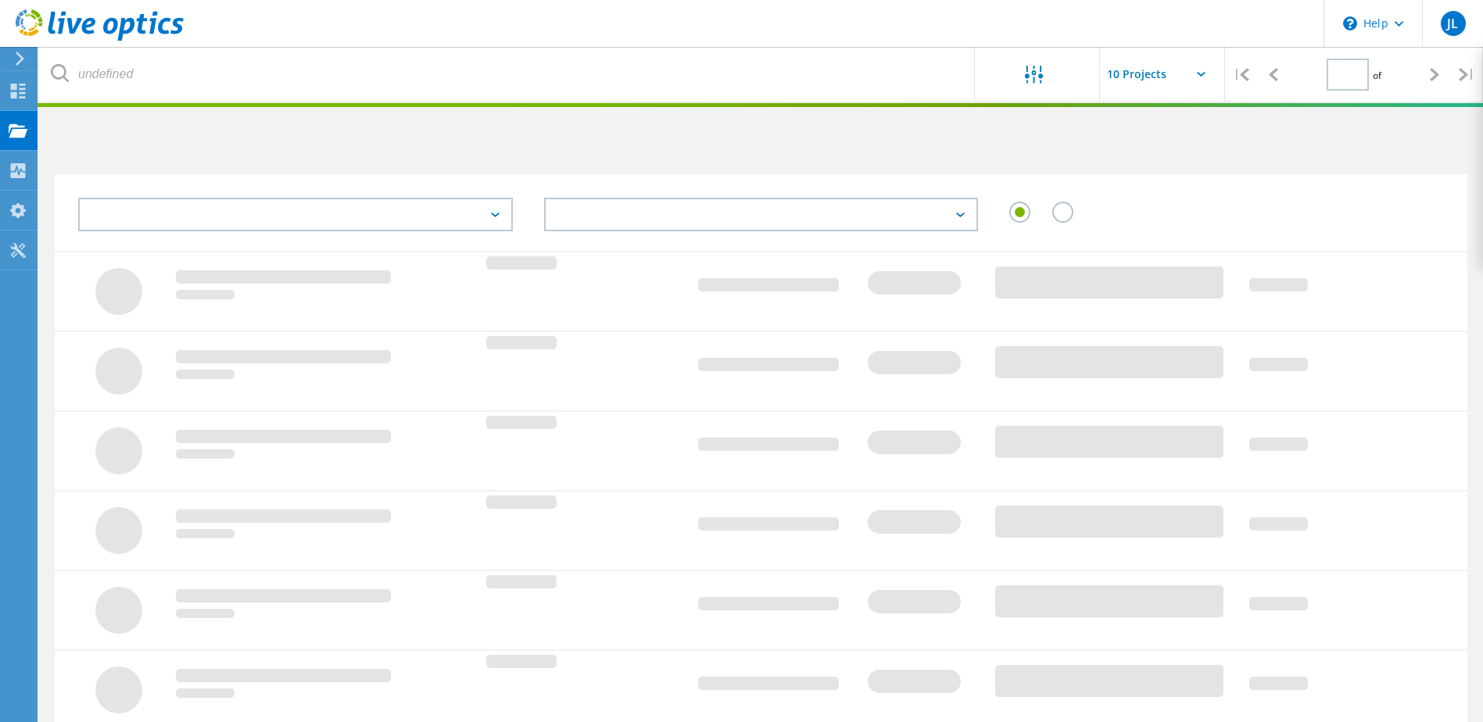
type input "1"
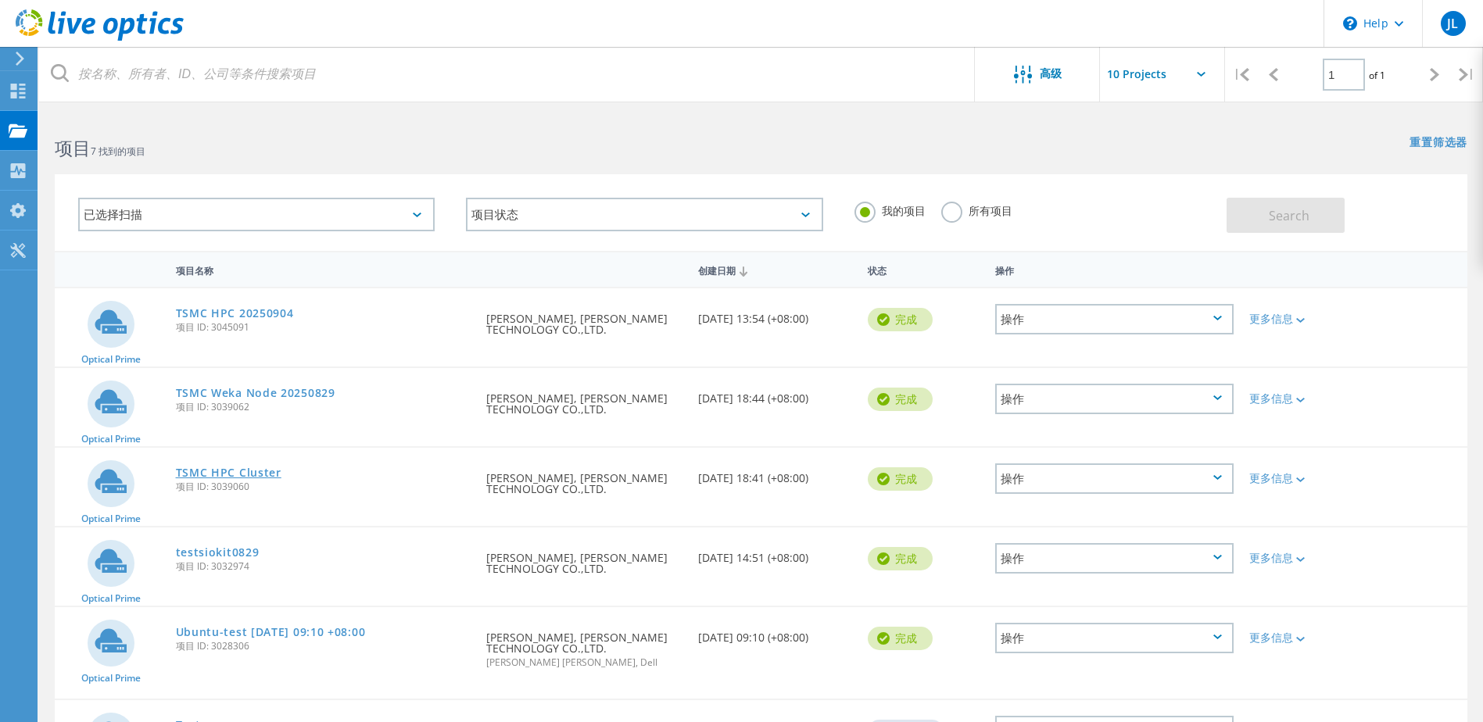
click at [248, 471] on link "TSMC HPC Cluster" at bounding box center [229, 473] width 106 height 11
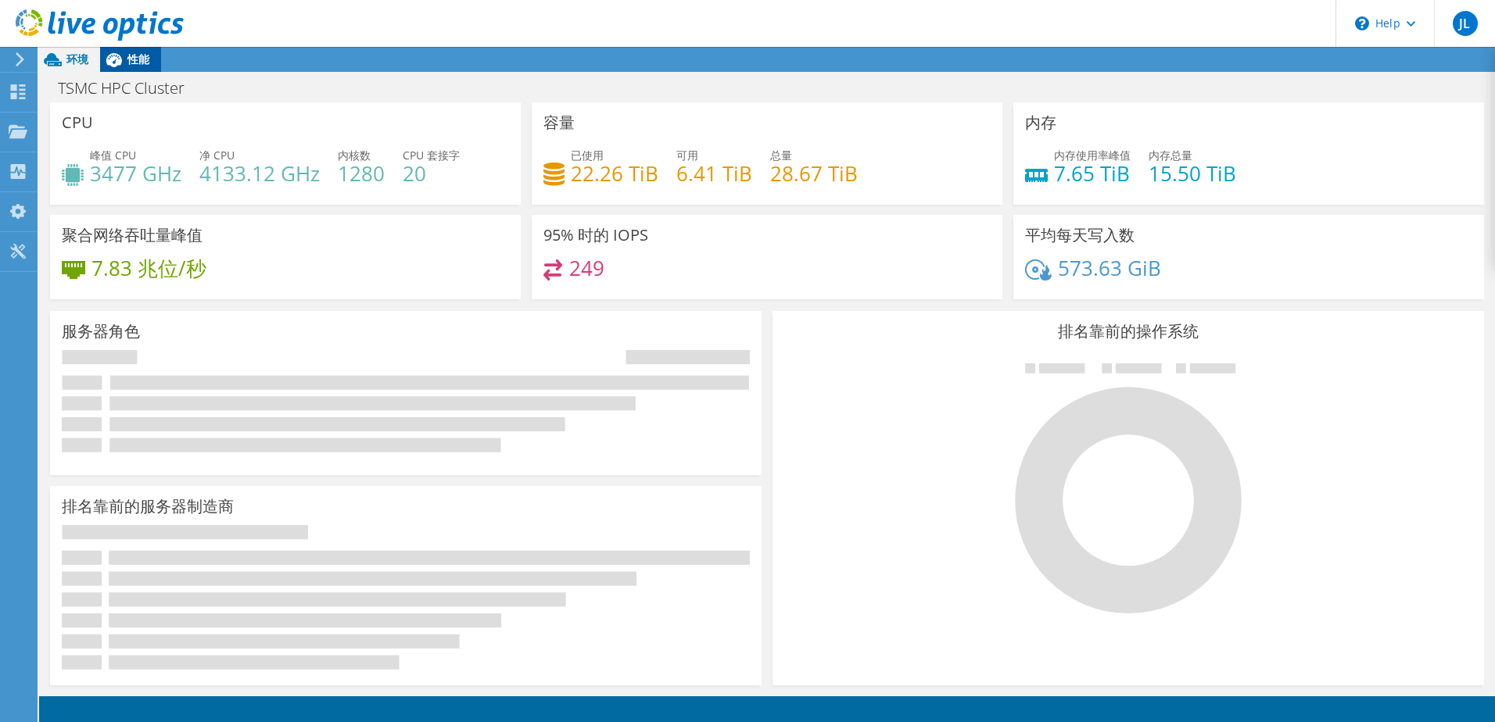
click at [145, 63] on span "性能" at bounding box center [138, 59] width 22 height 15
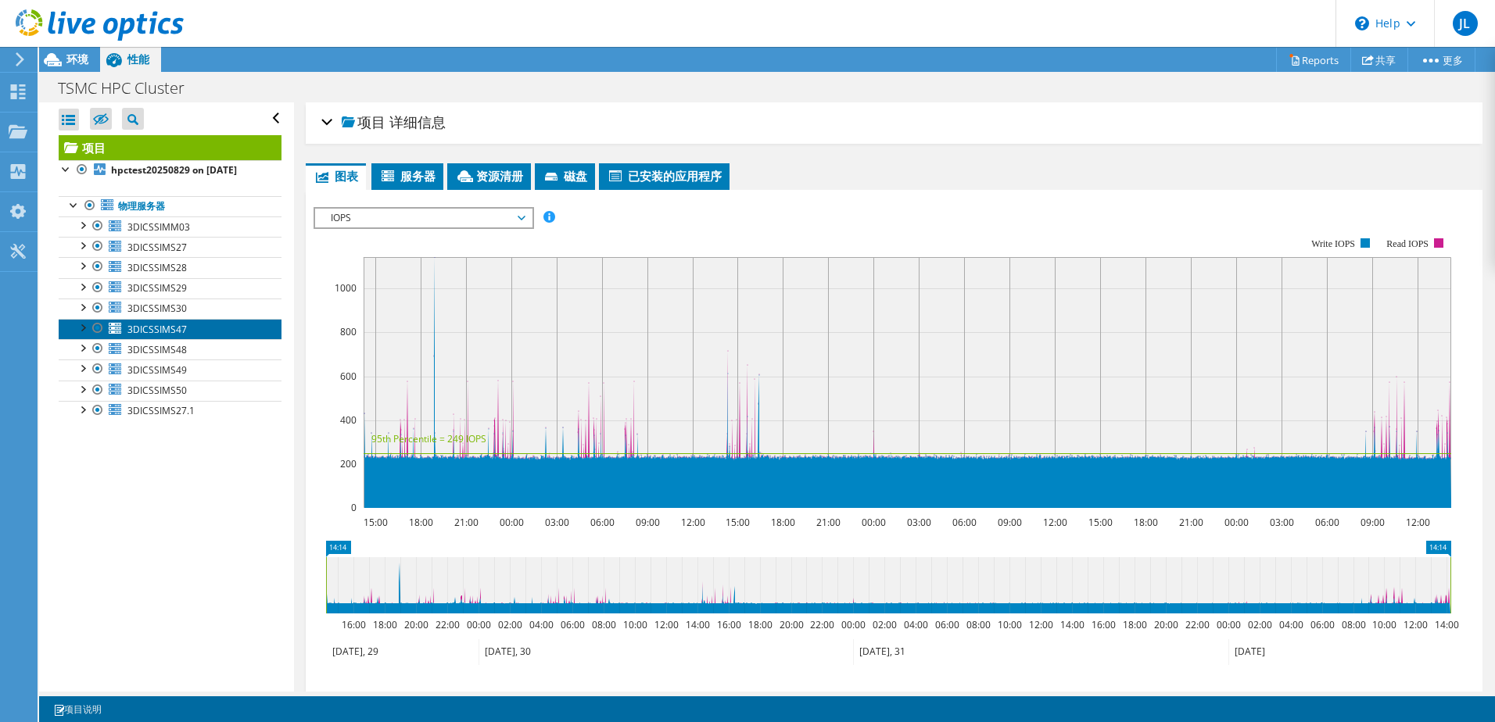
click at [198, 322] on link "3DICSSIMS47" at bounding box center [170, 329] width 223 height 20
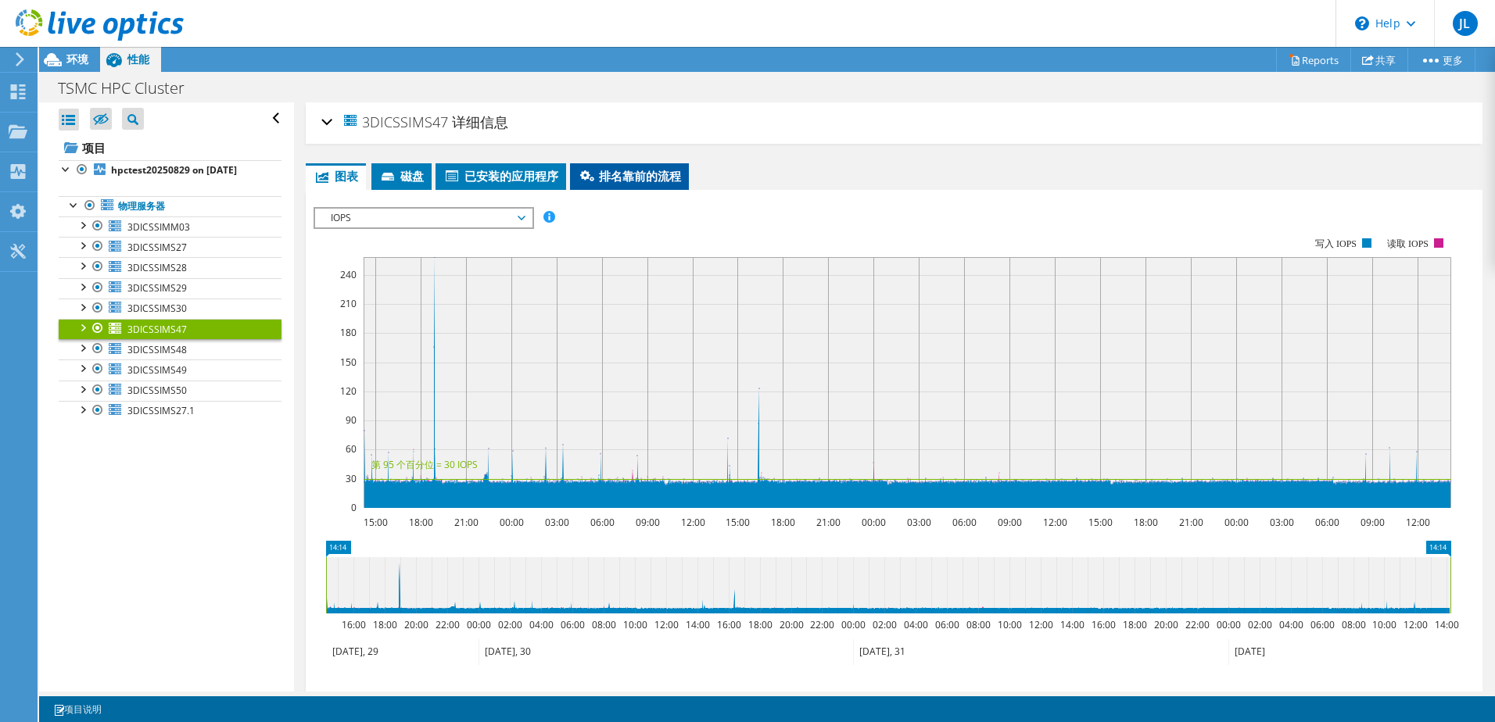
click at [649, 188] on li "排名靠前的流程" at bounding box center [629, 176] width 119 height 27
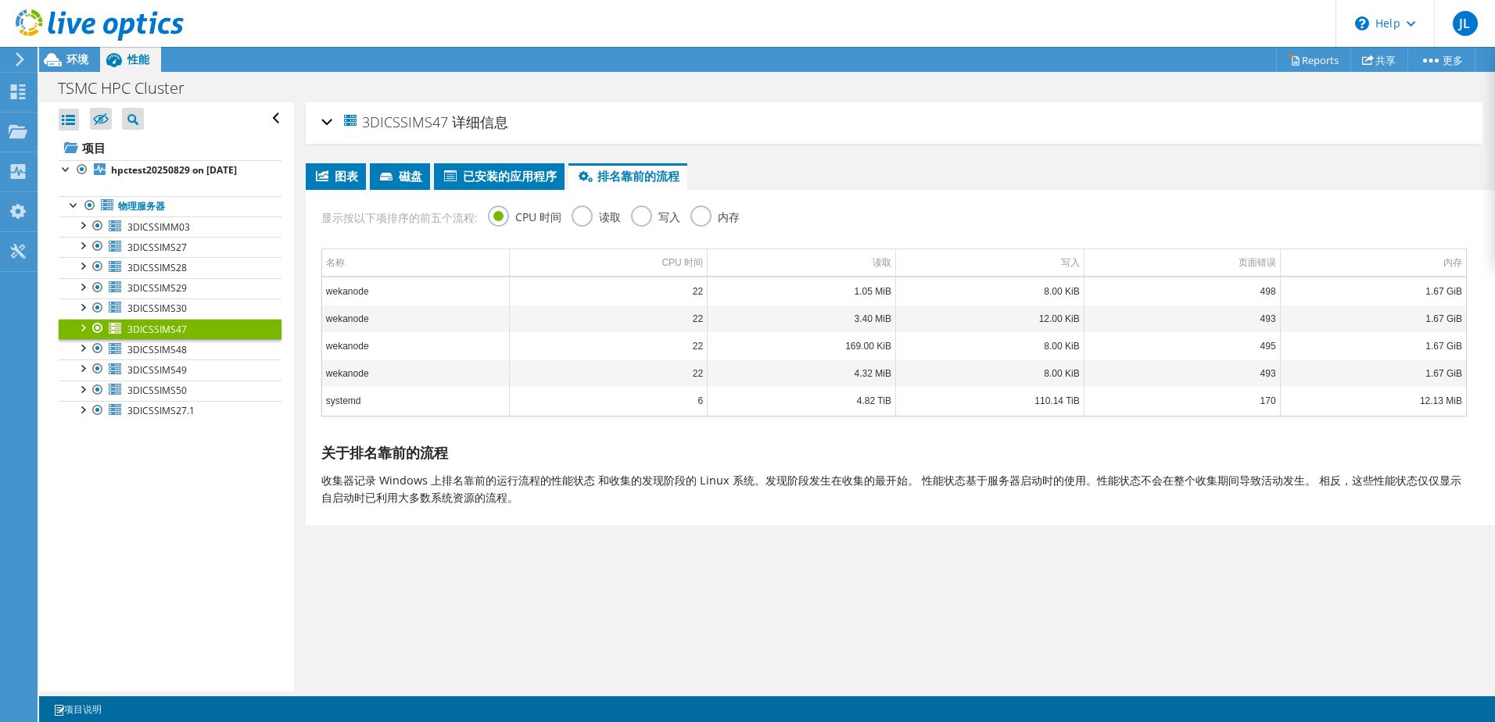
click at [690, 214] on label "内存" at bounding box center [714, 216] width 49 height 20
click at [0, 0] on input "内存" at bounding box center [0, 0] width 0 height 0
click at [406, 293] on td "ansys.e" at bounding box center [416, 291] width 189 height 27
click at [181, 502] on div "全部打开 全部关闭 隐藏未包含节点 项目树筛选器" at bounding box center [166, 397] width 254 height 590
